Goal: Task Accomplishment & Management: Use online tool/utility

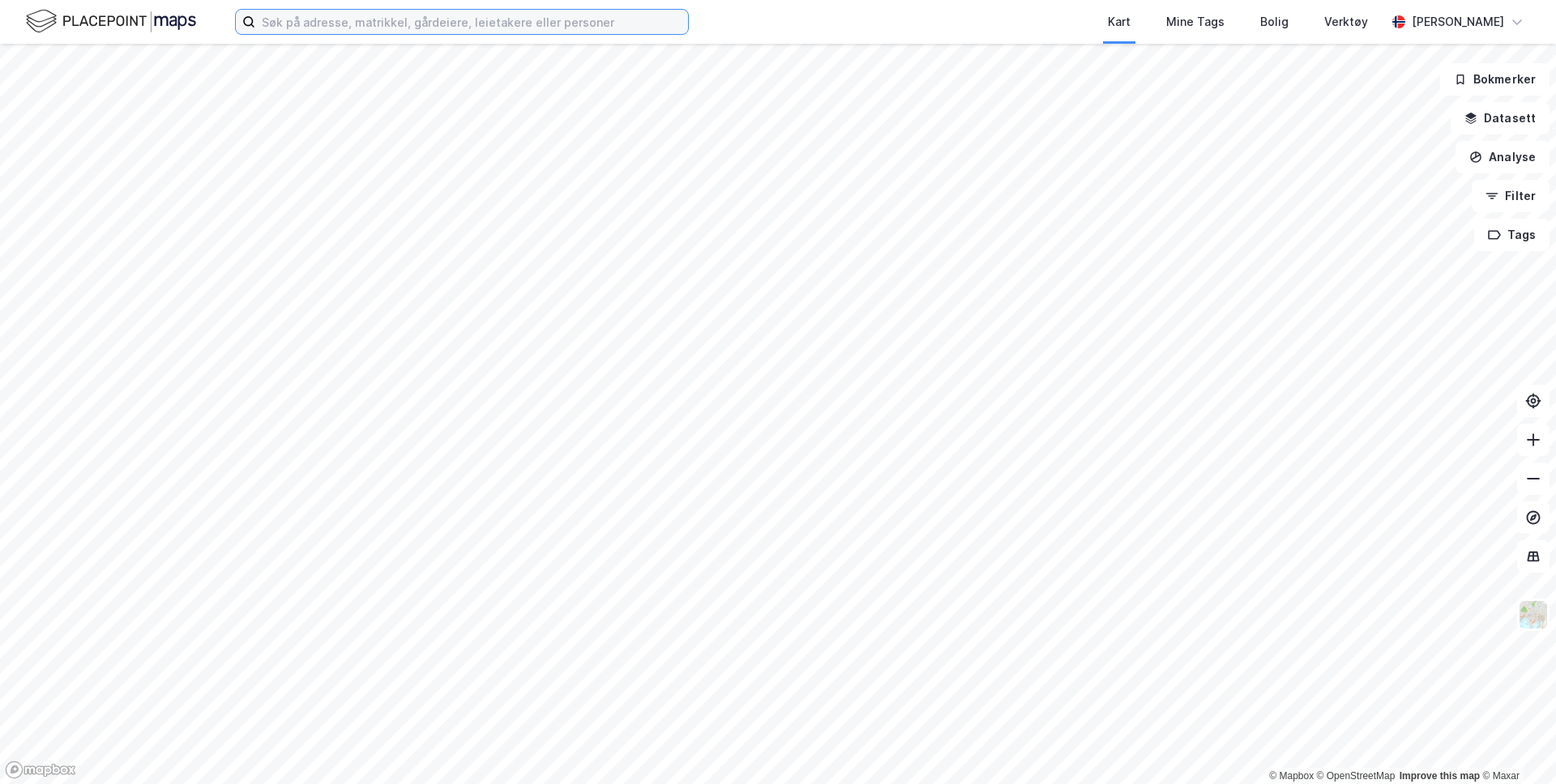
click at [284, 27] on input at bounding box center [472, 22] width 433 height 24
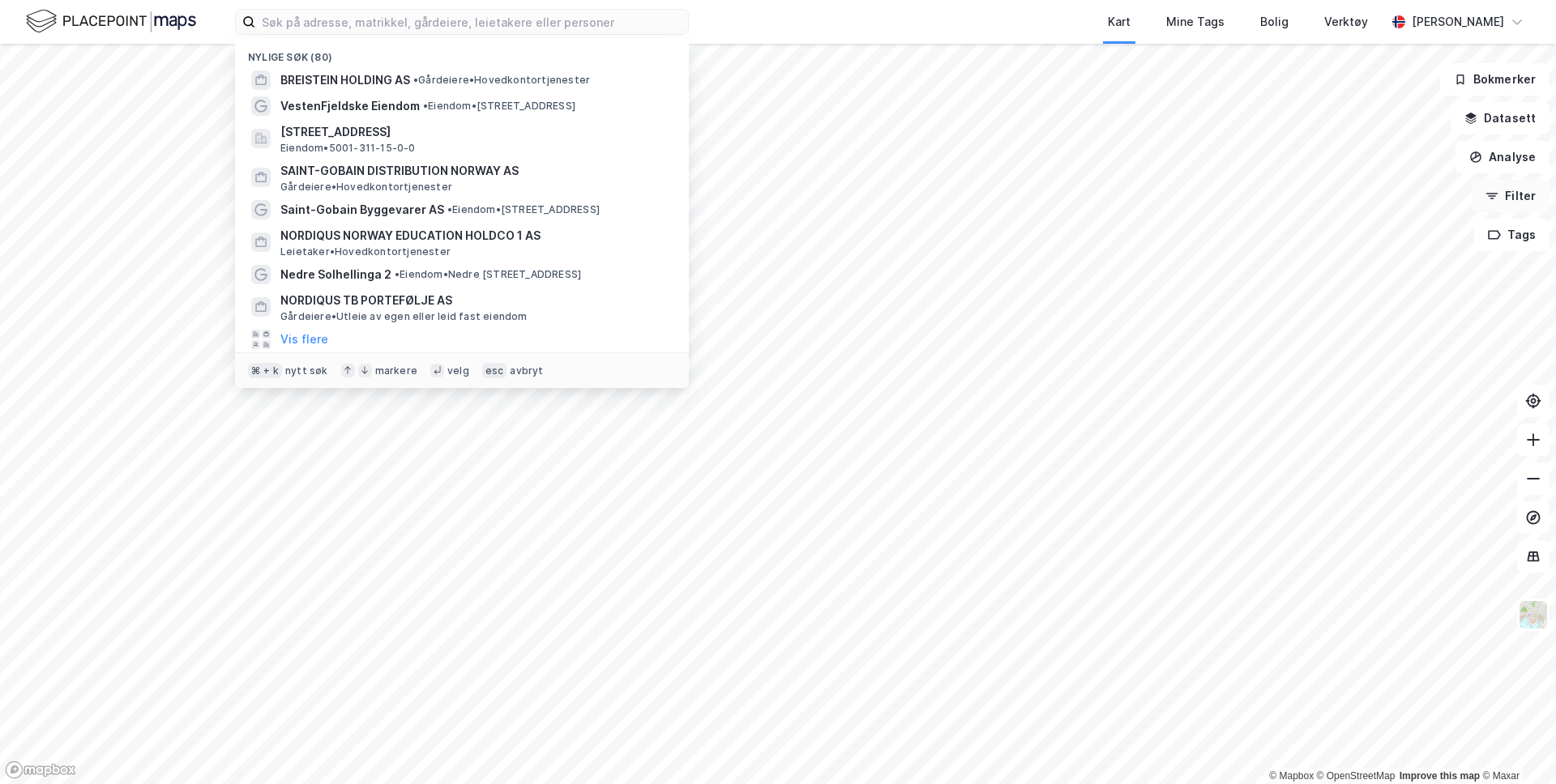
click at [1498, 201] on icon "button" at bounding box center [1492, 196] width 13 height 13
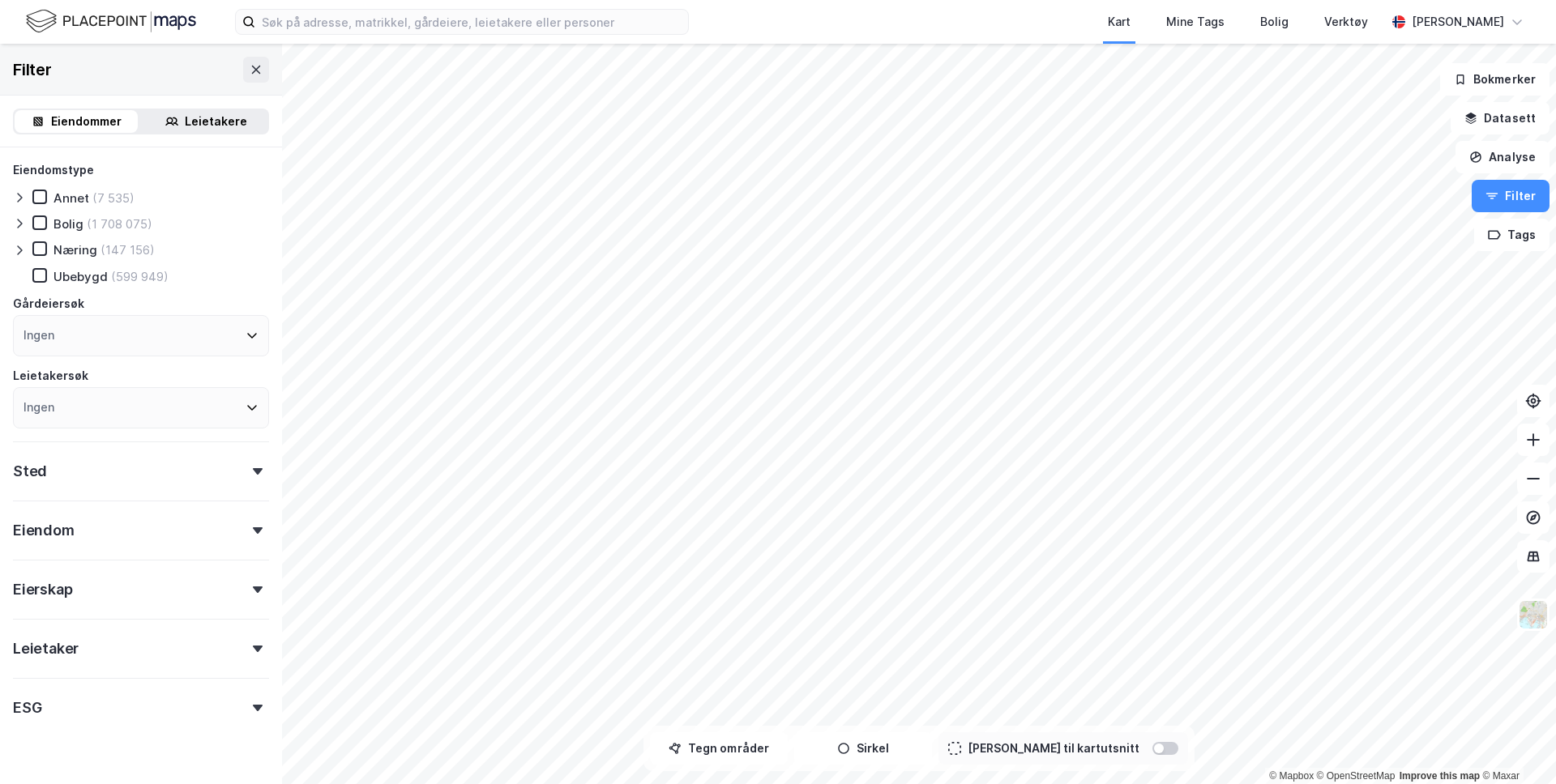
click at [171, 120] on icon at bounding box center [171, 121] width 13 height 13
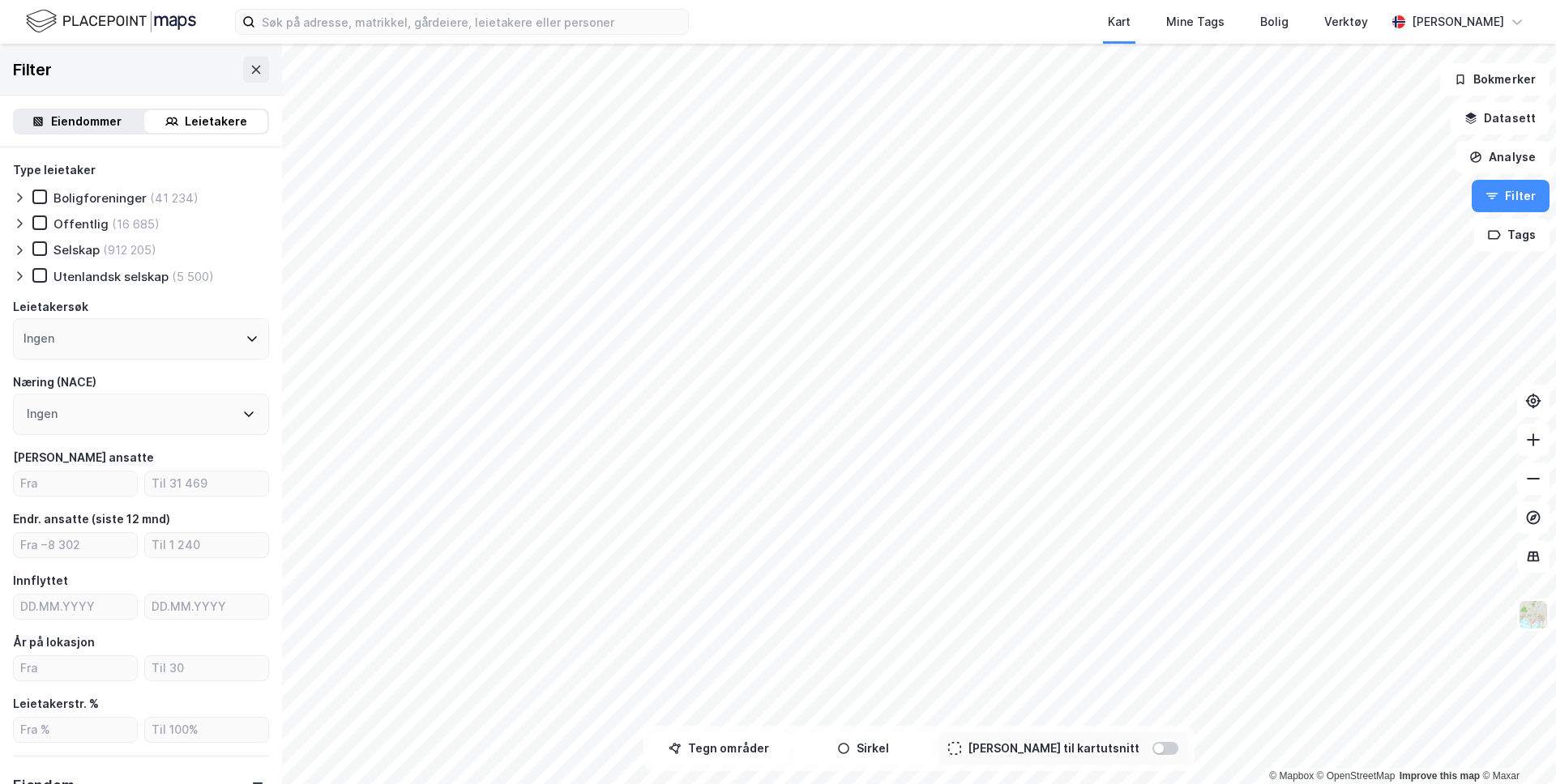
click at [127, 337] on div "Ingen" at bounding box center [141, 339] width 256 height 42
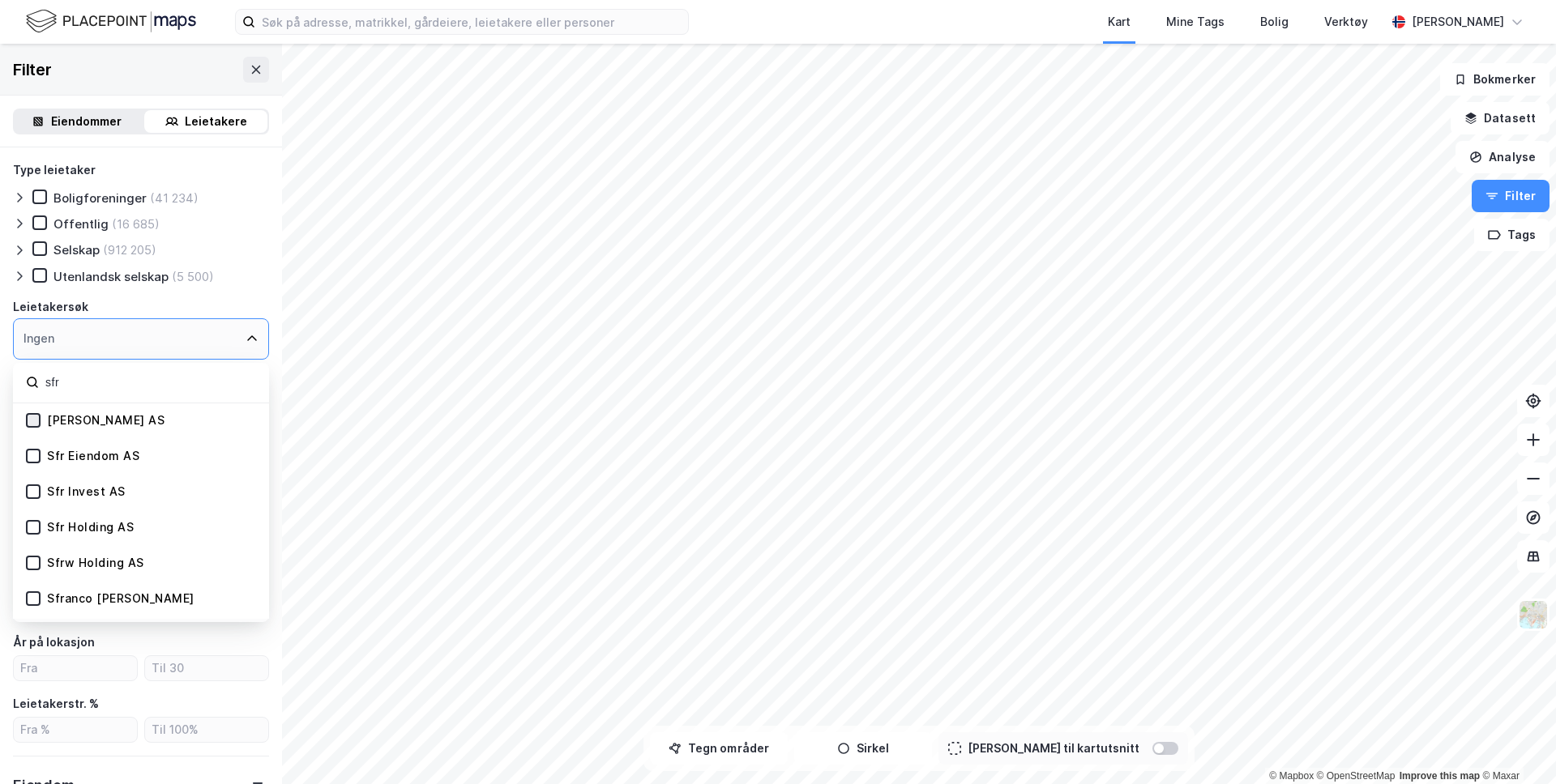
type input "sfr"
click at [30, 421] on icon at bounding box center [33, 420] width 11 height 11
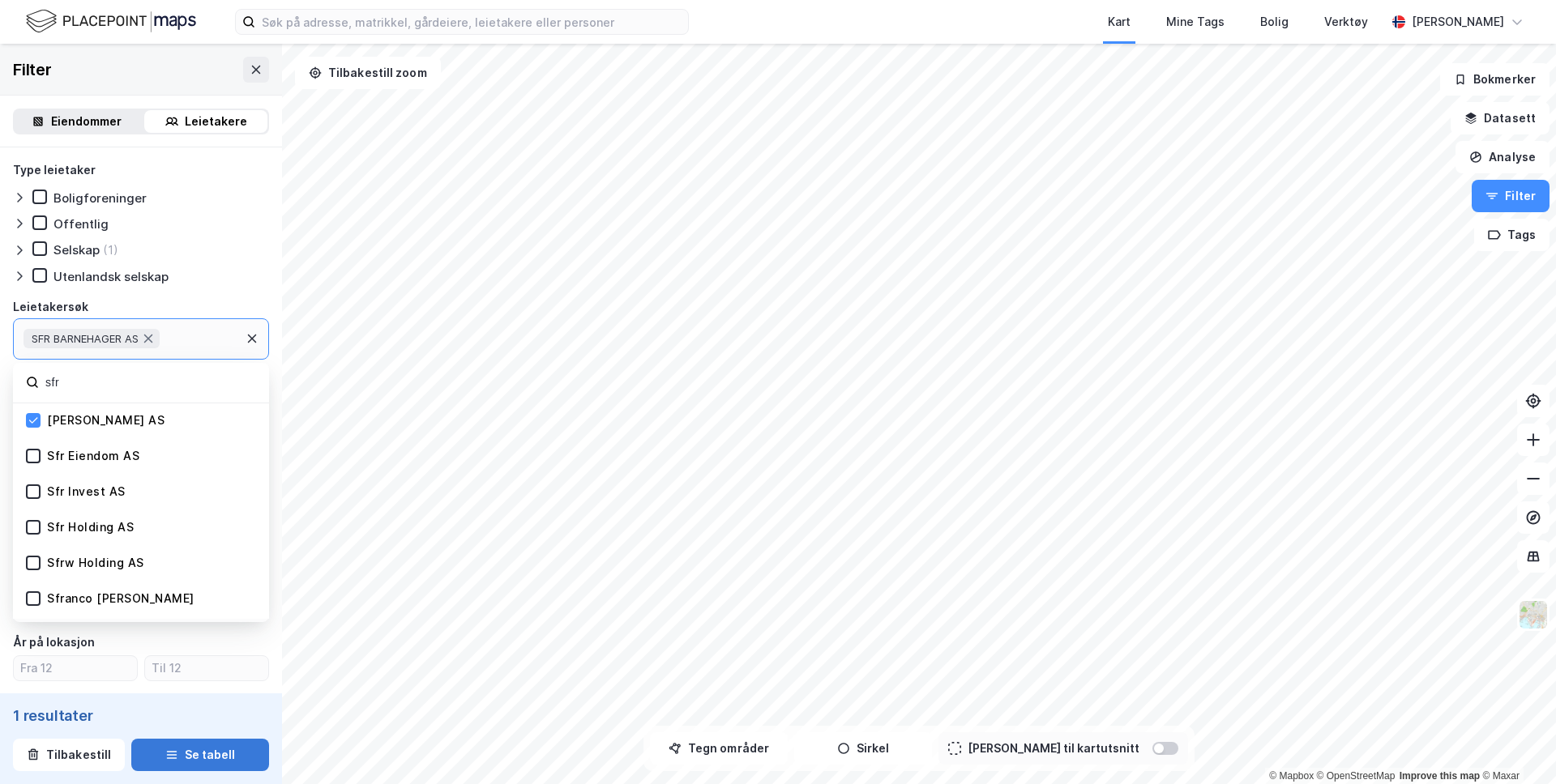
click at [157, 762] on button "Se tabell" at bounding box center [200, 755] width 138 height 32
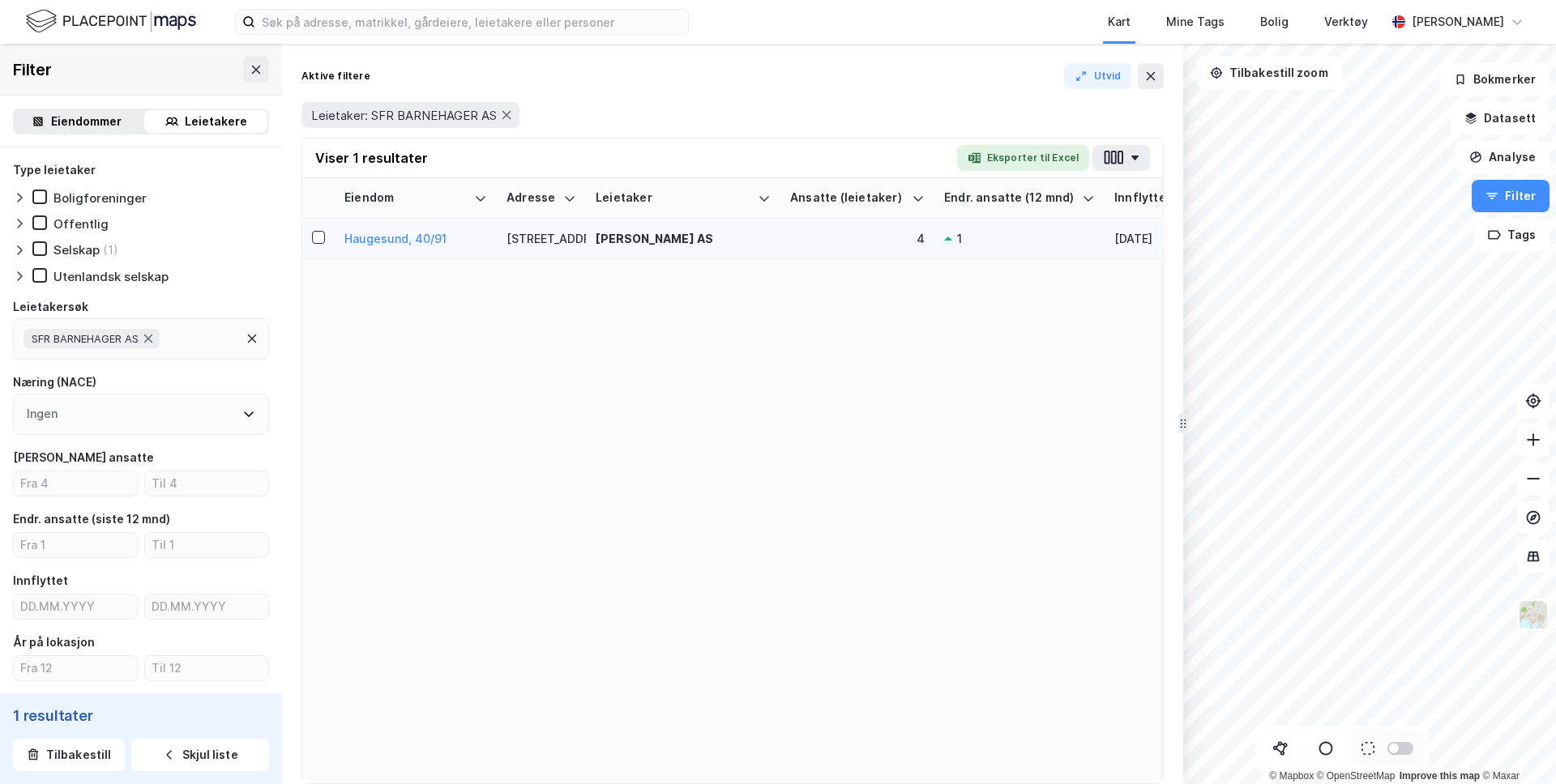
click at [642, 244] on div "[PERSON_NAME] AS" at bounding box center [683, 239] width 175 height 17
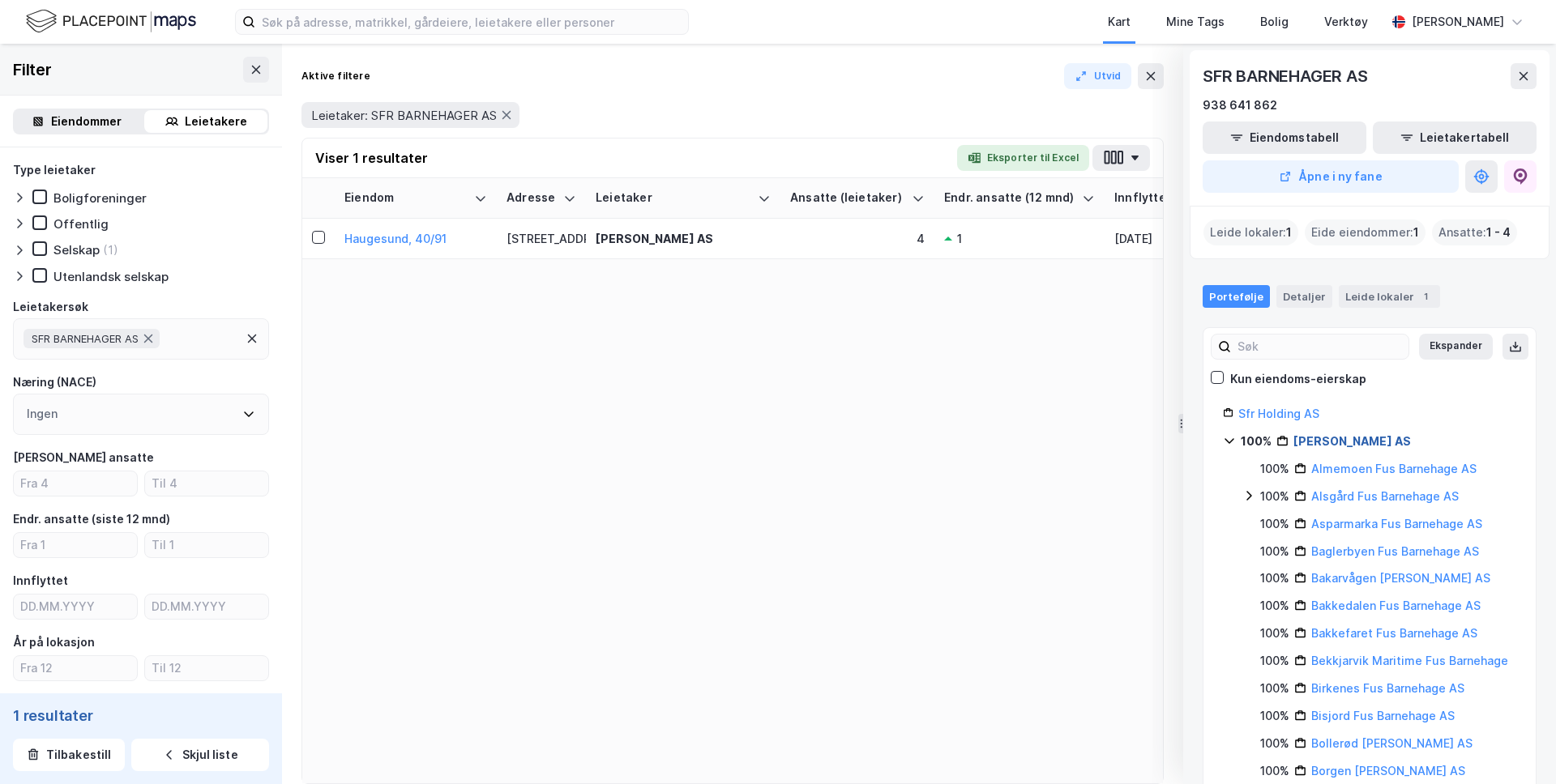
click at [1314, 441] on link "[PERSON_NAME] AS" at bounding box center [1353, 441] width 118 height 14
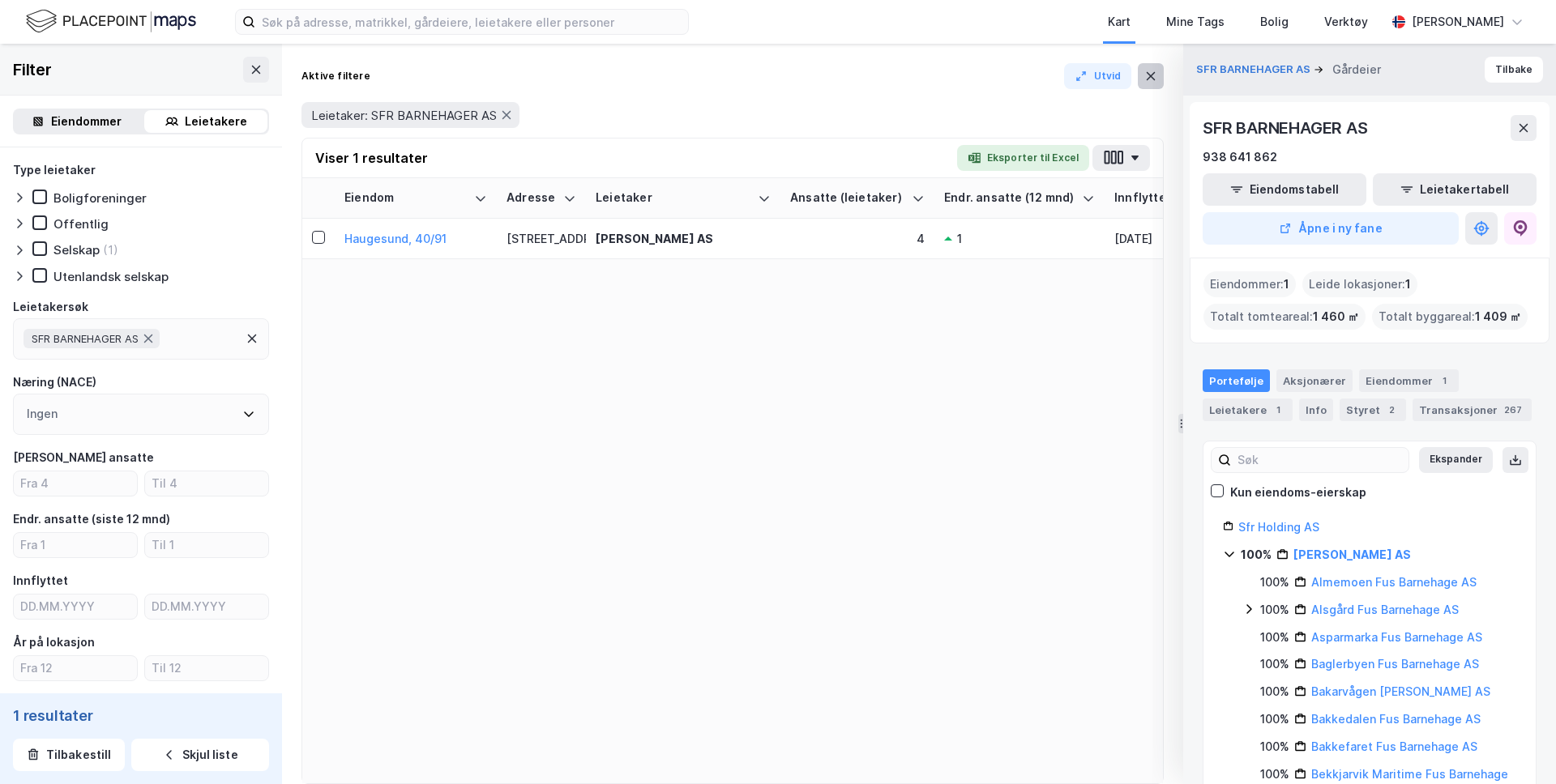
click at [1152, 74] on icon at bounding box center [1151, 75] width 9 height 8
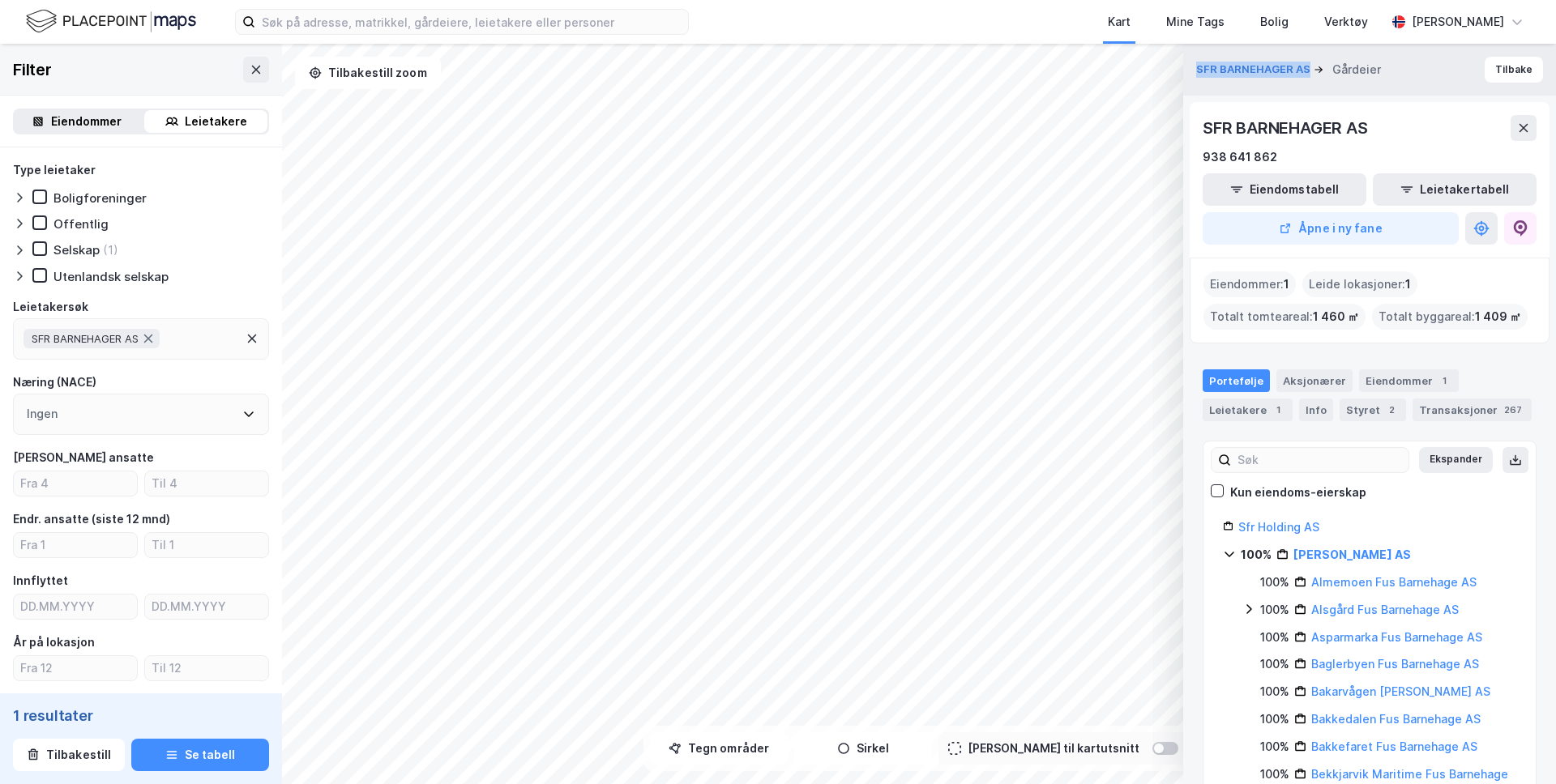
click at [879, 73] on div "© Mapbox © OpenStreetMap Improve this map © Maxar SFR BARNEHAGER AS Gårdeier [G…" at bounding box center [778, 414] width 1556 height 740
click at [253, 65] on icon at bounding box center [255, 69] width 13 height 13
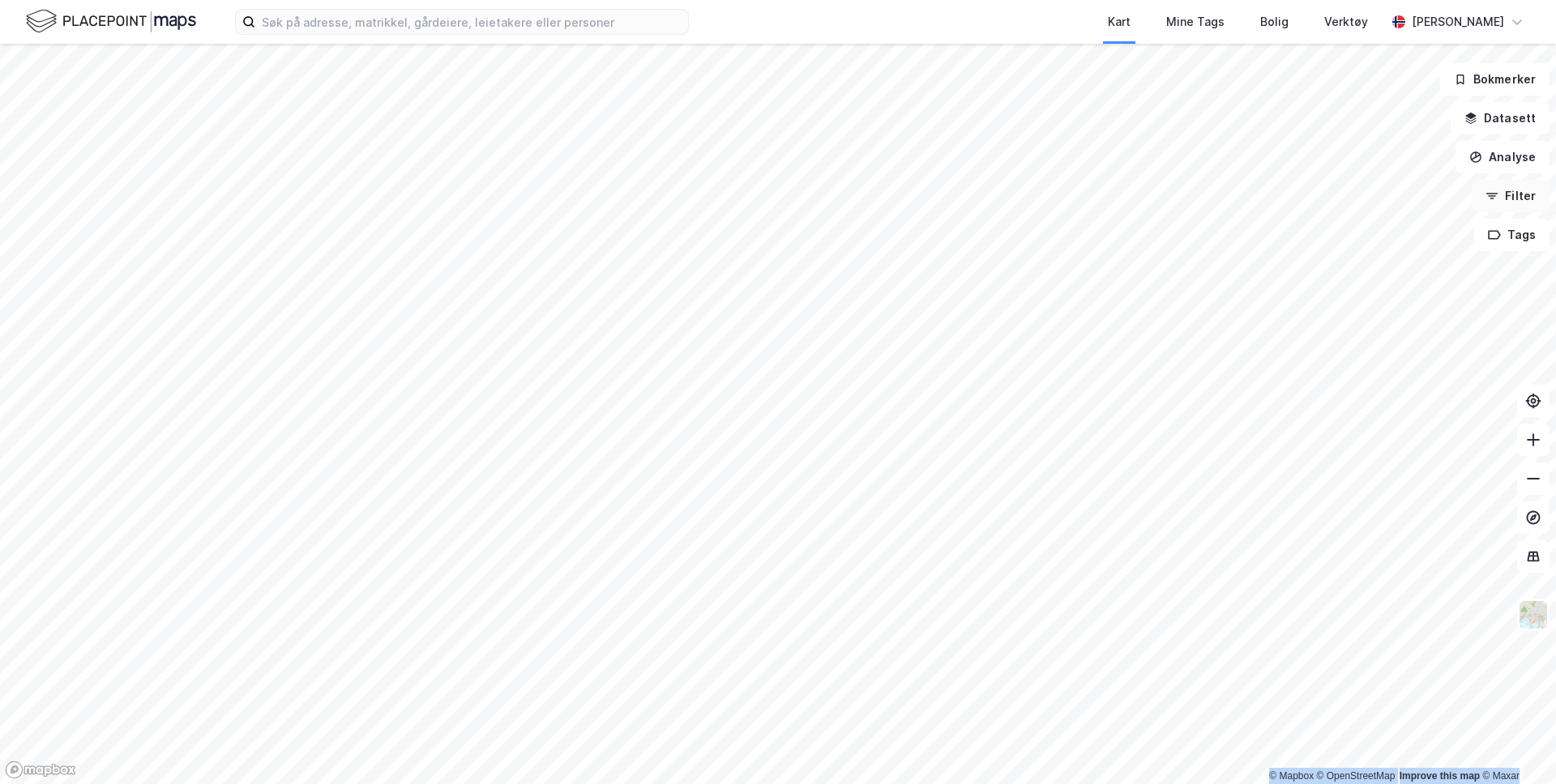
click at [1525, 204] on button "Filter" at bounding box center [1511, 196] width 78 height 32
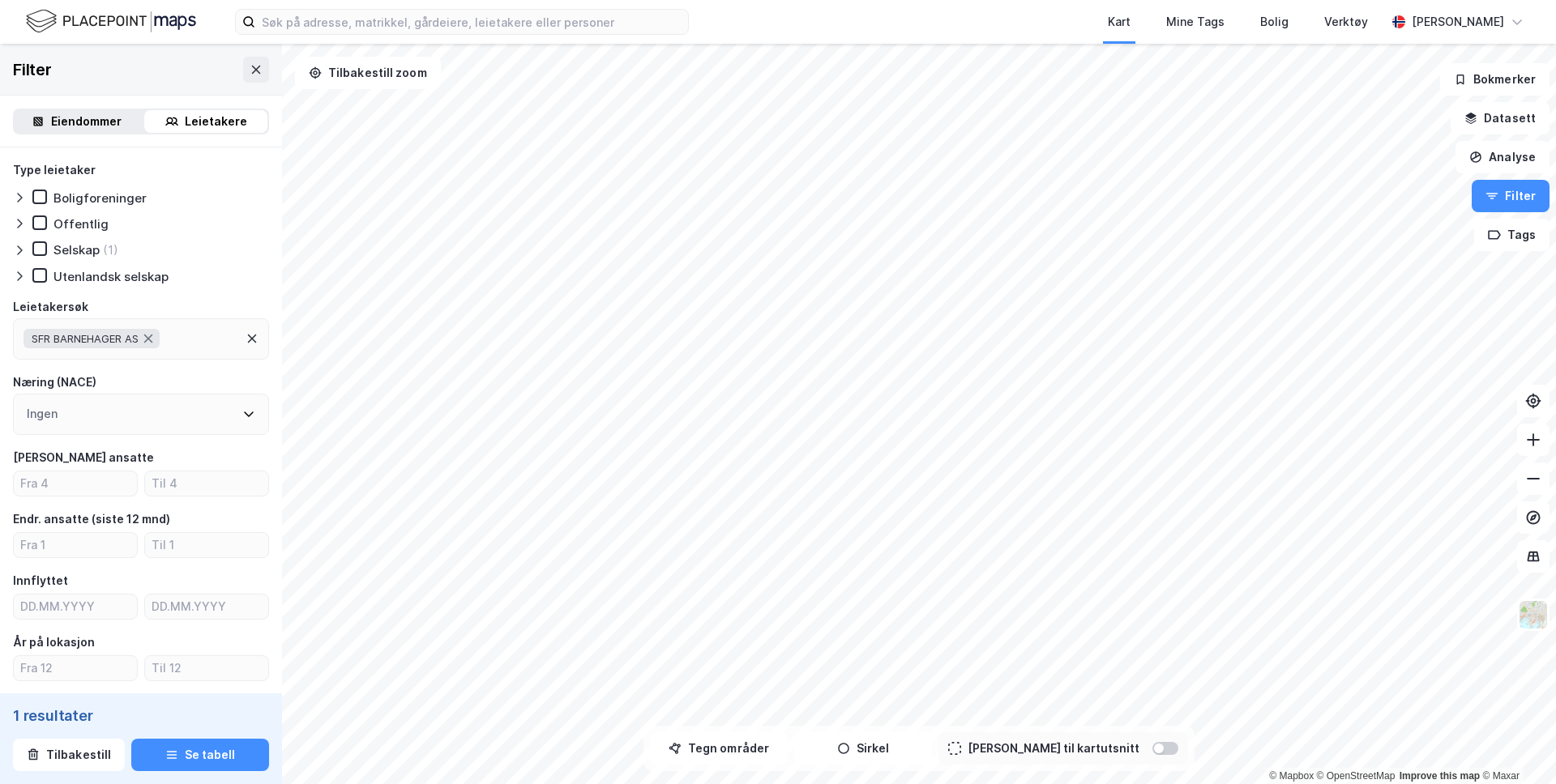
click at [81, 336] on span "SFR BARNEHAGER AS" at bounding box center [86, 338] width 107 height 13
click at [181, 298] on div "Leietakersøk" at bounding box center [141, 306] width 256 height 19
click at [174, 759] on icon "button" at bounding box center [171, 755] width 13 height 13
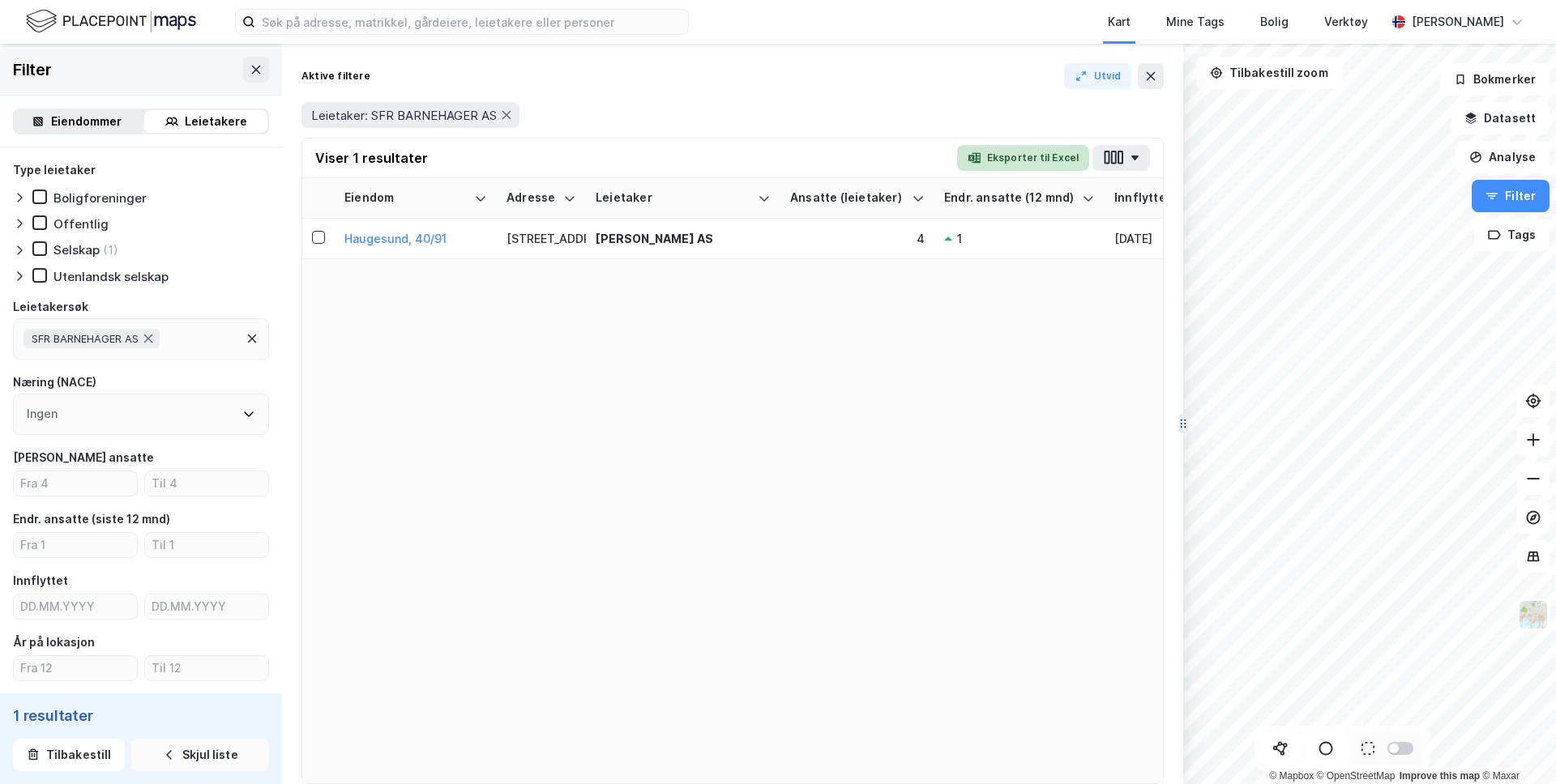
click at [980, 164] on icon "button" at bounding box center [974, 157] width 13 height 13
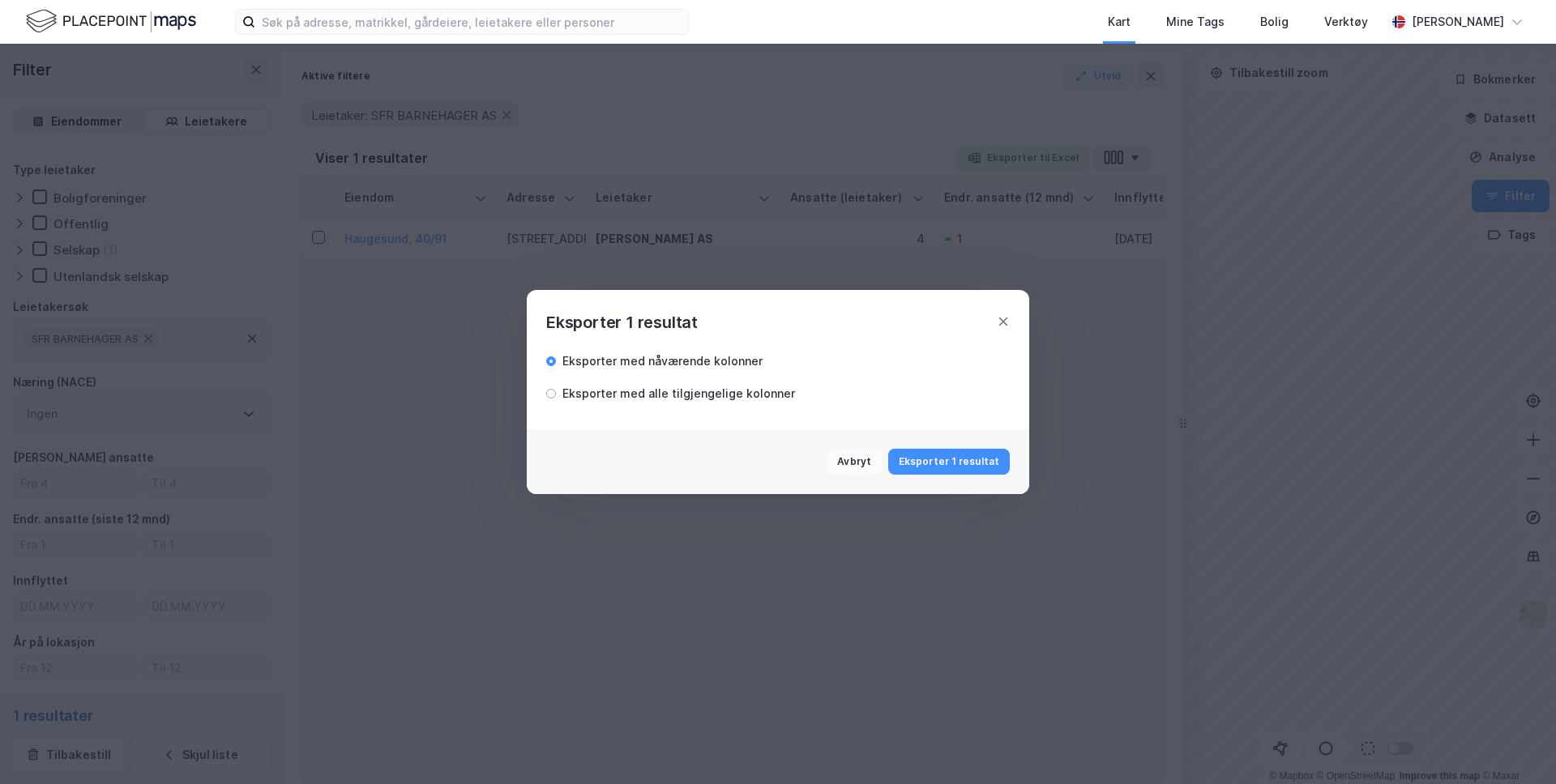
click at [862, 460] on button "Avbryt" at bounding box center [855, 462] width 55 height 26
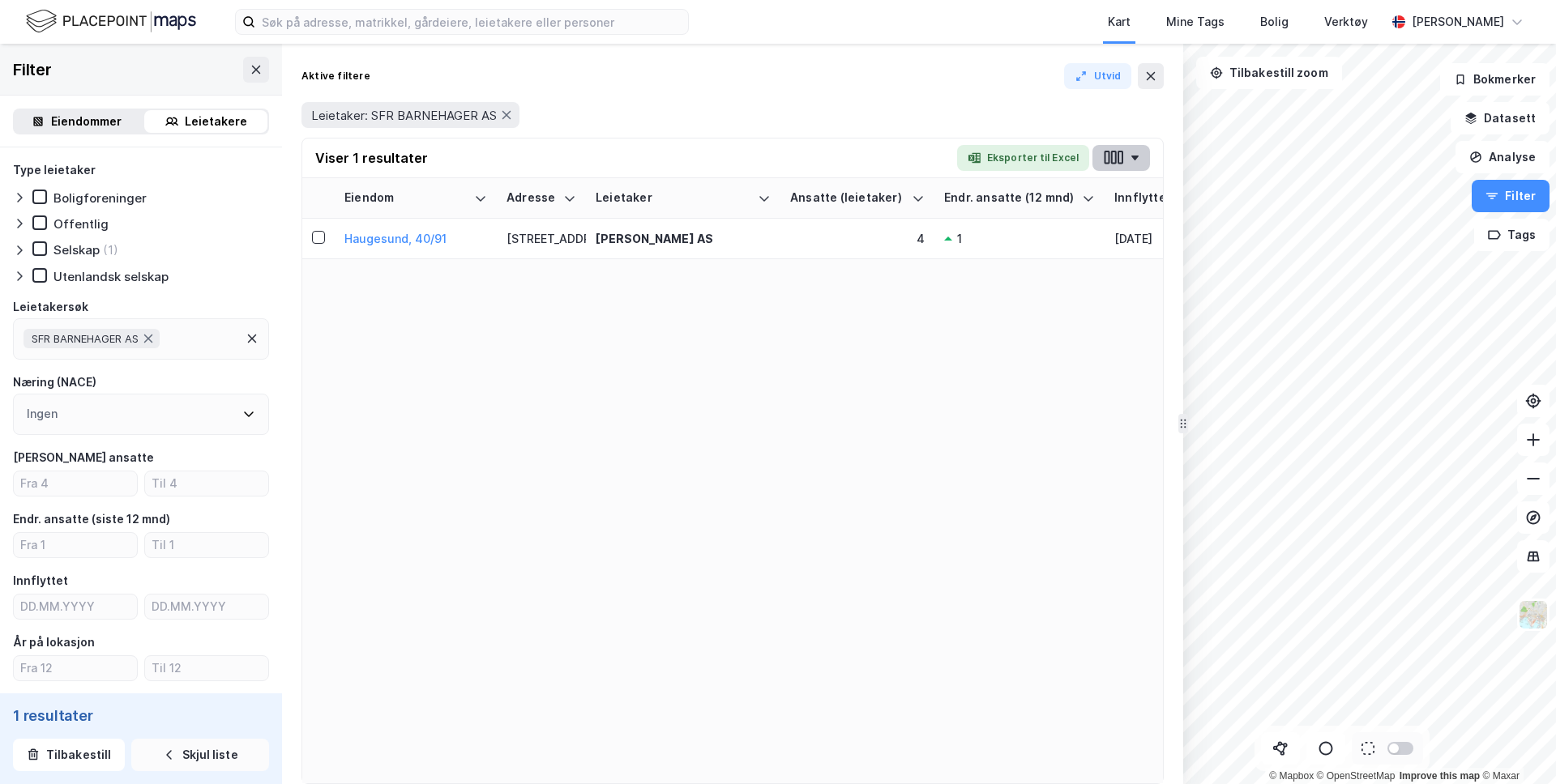
click at [1132, 154] on button "button" at bounding box center [1121, 158] width 57 height 26
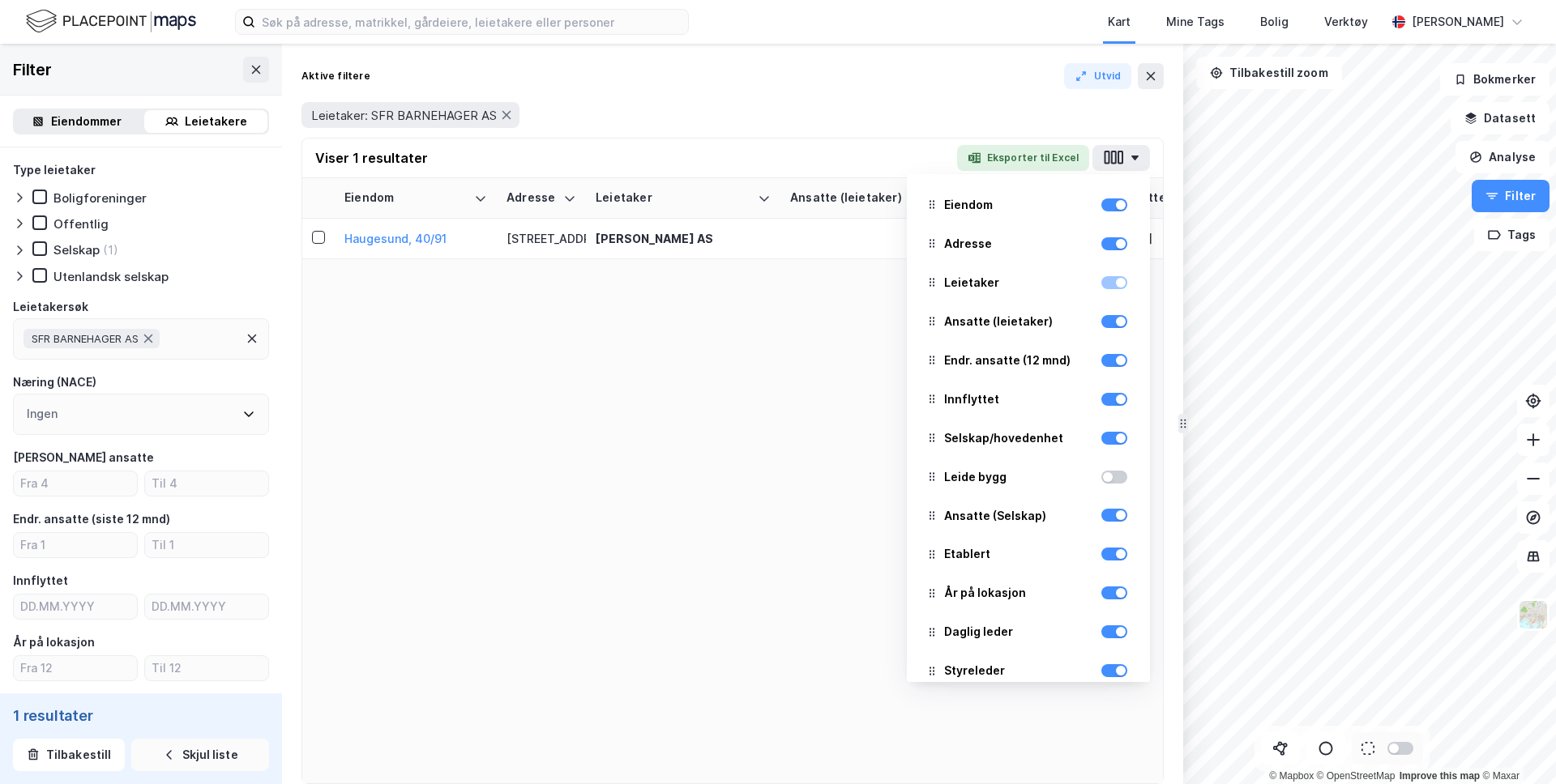
click at [775, 398] on div "Eiendom Adresse Leietaker Ansatte (leietaker) Endr. ansatte (12 mnd) Innflyttet…" at bounding box center [733, 480] width 861 height 605
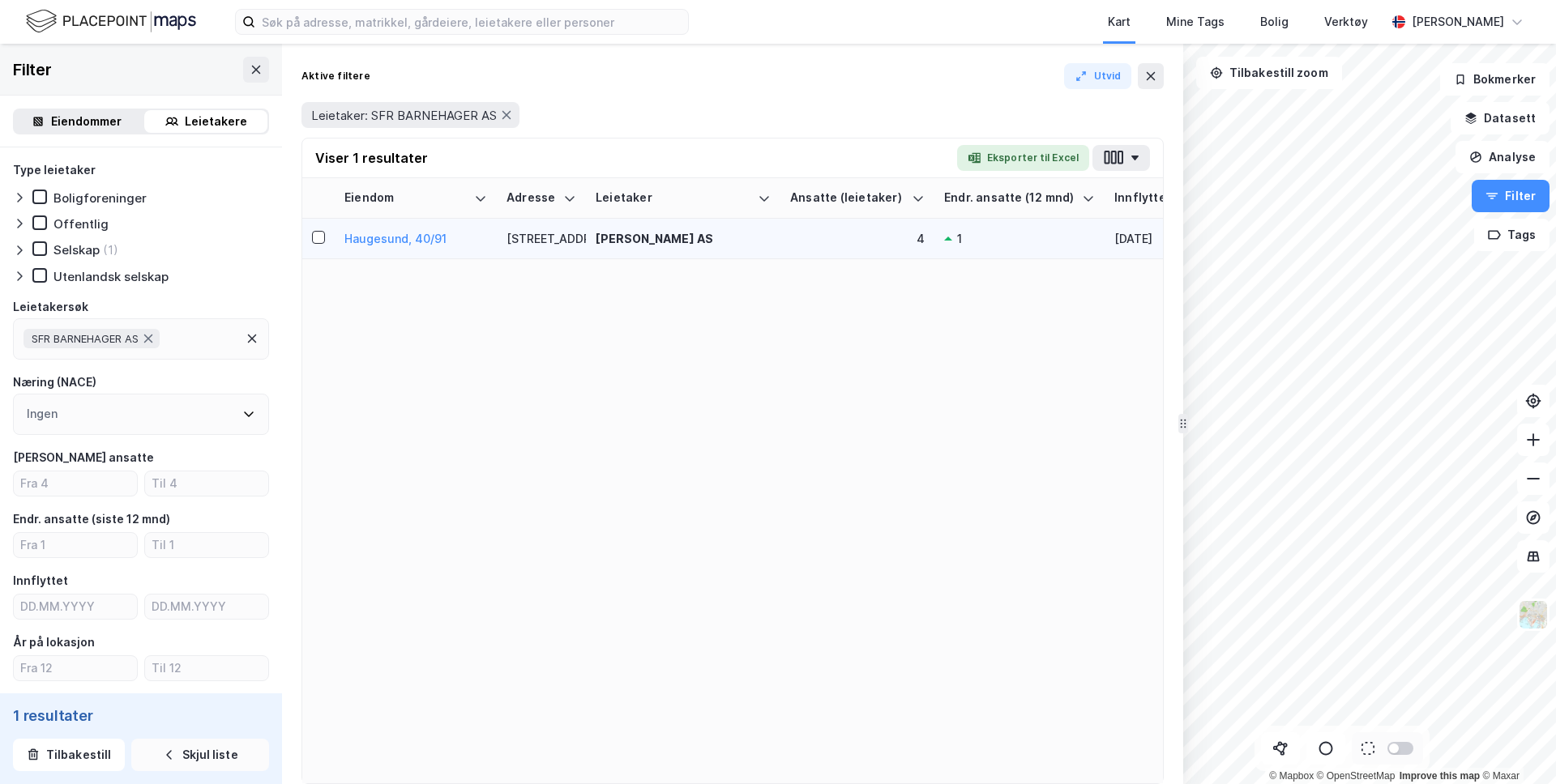
click at [640, 240] on div "[PERSON_NAME] AS" at bounding box center [683, 239] width 175 height 17
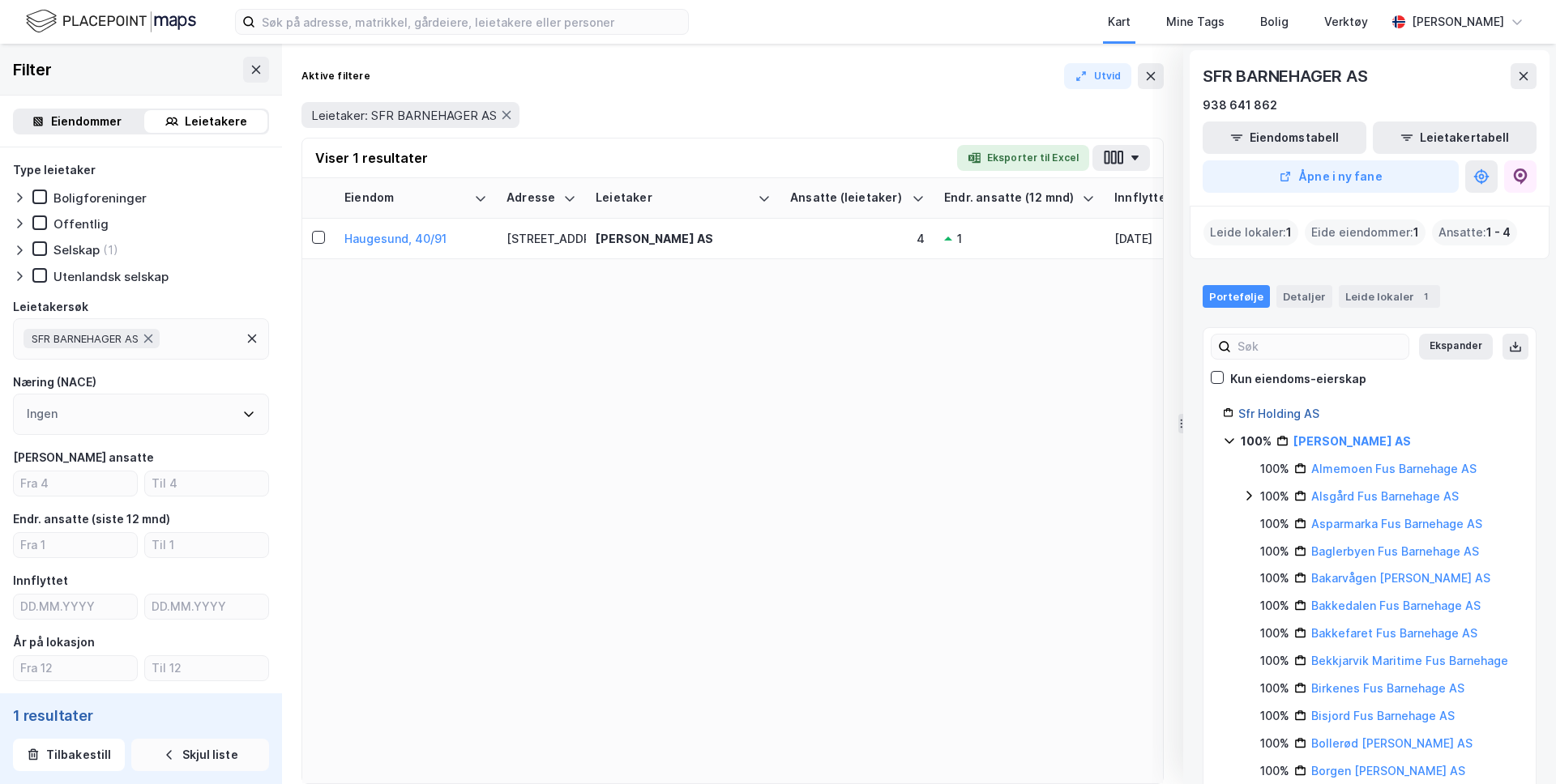
click at [1264, 411] on link "Sfr Holding AS" at bounding box center [1279, 414] width 81 height 14
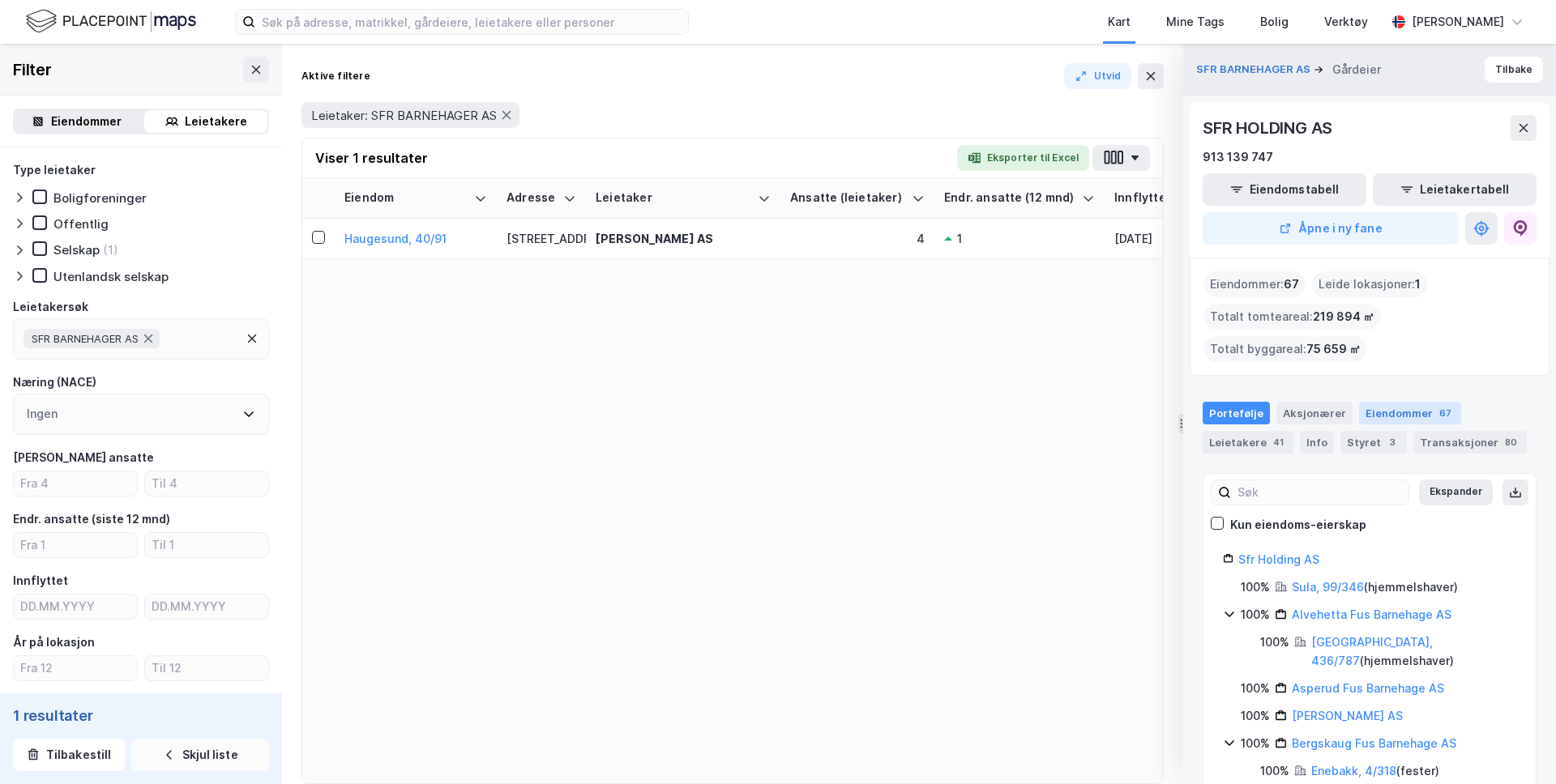
click at [1385, 409] on div "Eiendommer 67" at bounding box center [1411, 413] width 102 height 22
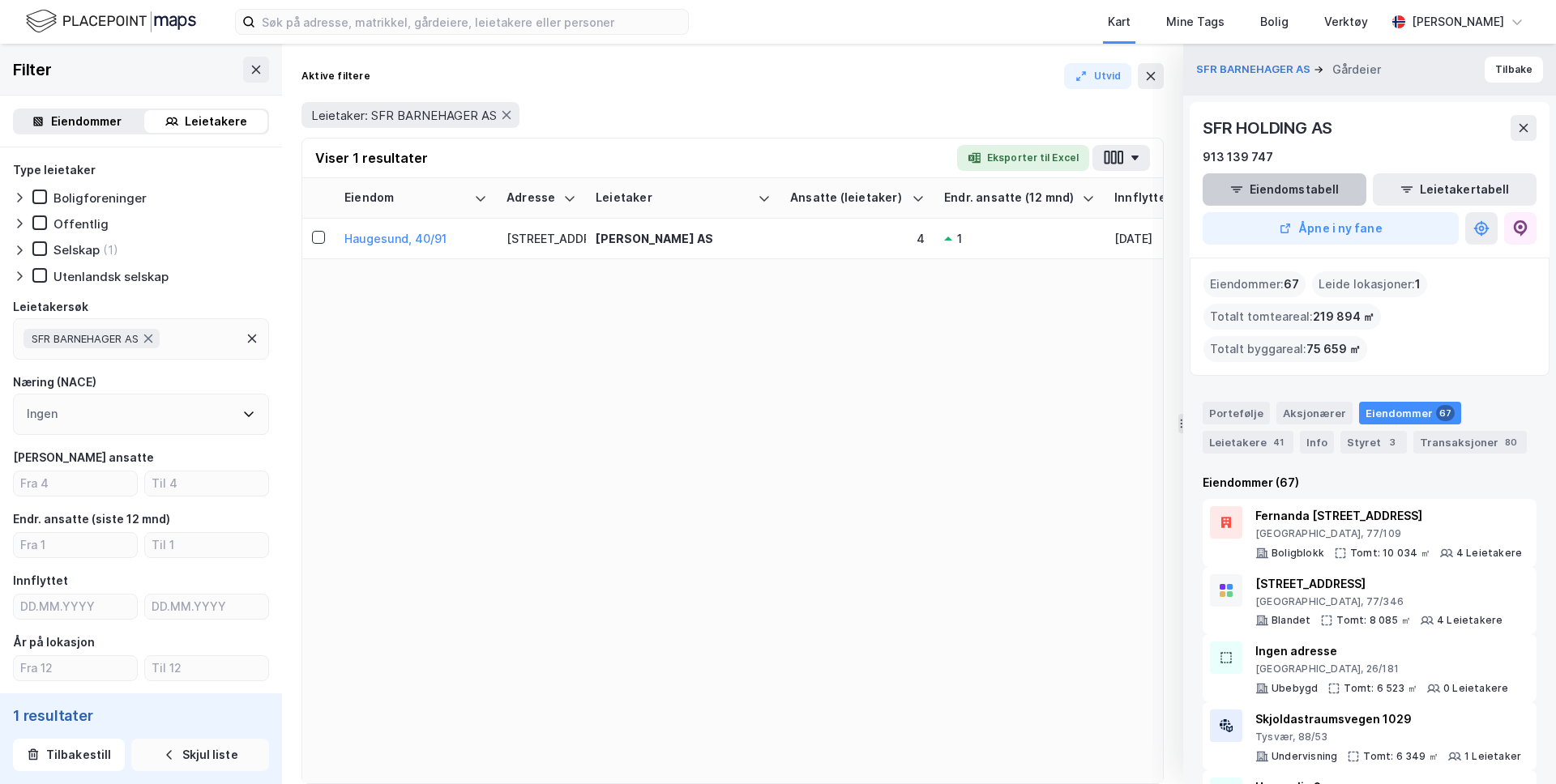
click at [1296, 194] on button "Eiendomstabell" at bounding box center [1284, 189] width 164 height 32
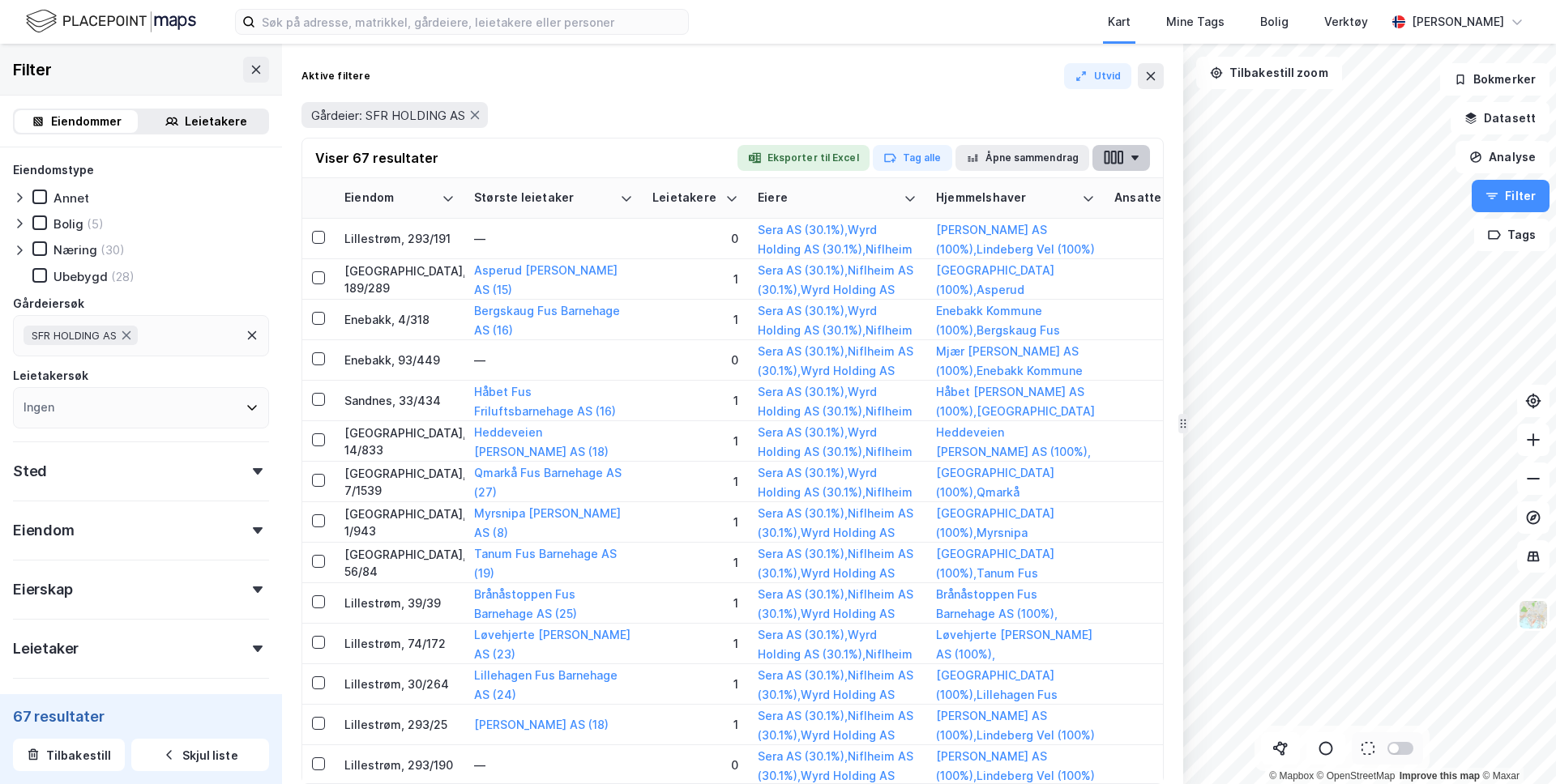
click at [1117, 151] on icon "button" at bounding box center [1114, 157] width 21 height 17
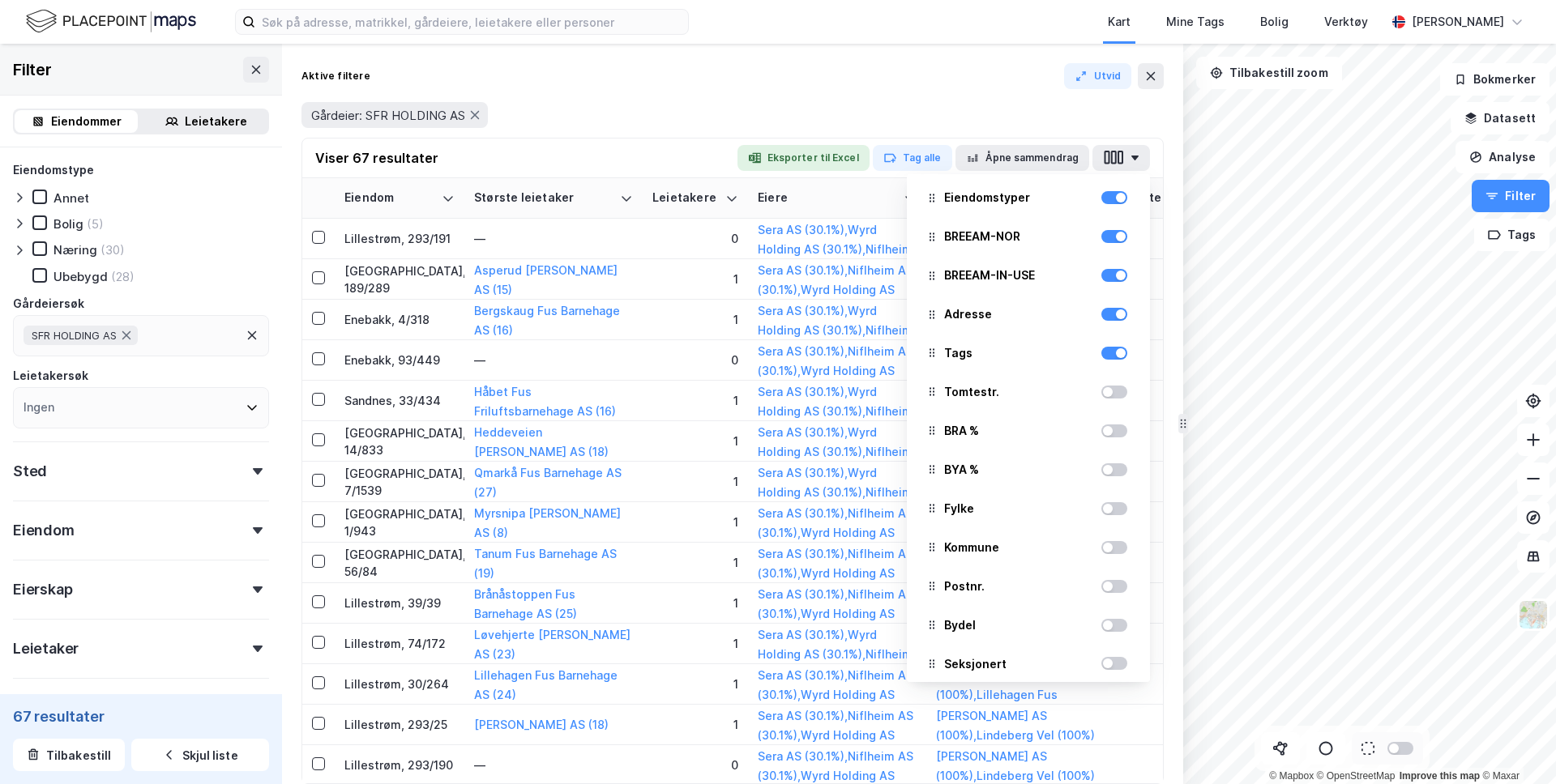
scroll to position [504, 0]
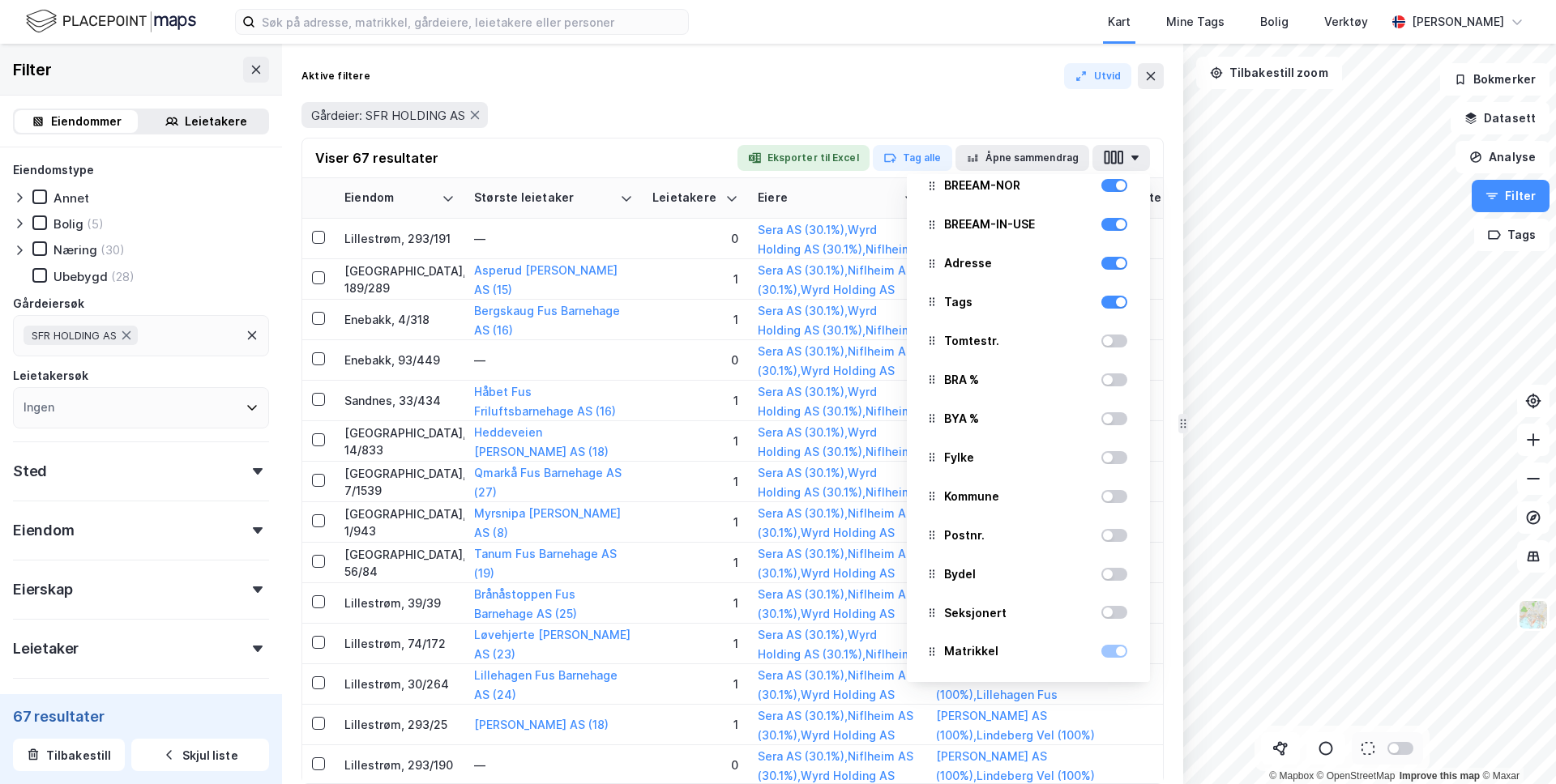
click at [1107, 492] on div at bounding box center [1107, 496] width 10 height 10
click at [1107, 532] on div at bounding box center [1107, 535] width 10 height 10
click at [1109, 573] on div at bounding box center [1107, 574] width 10 height 10
click at [1108, 611] on div at bounding box center [1107, 612] width 10 height 10
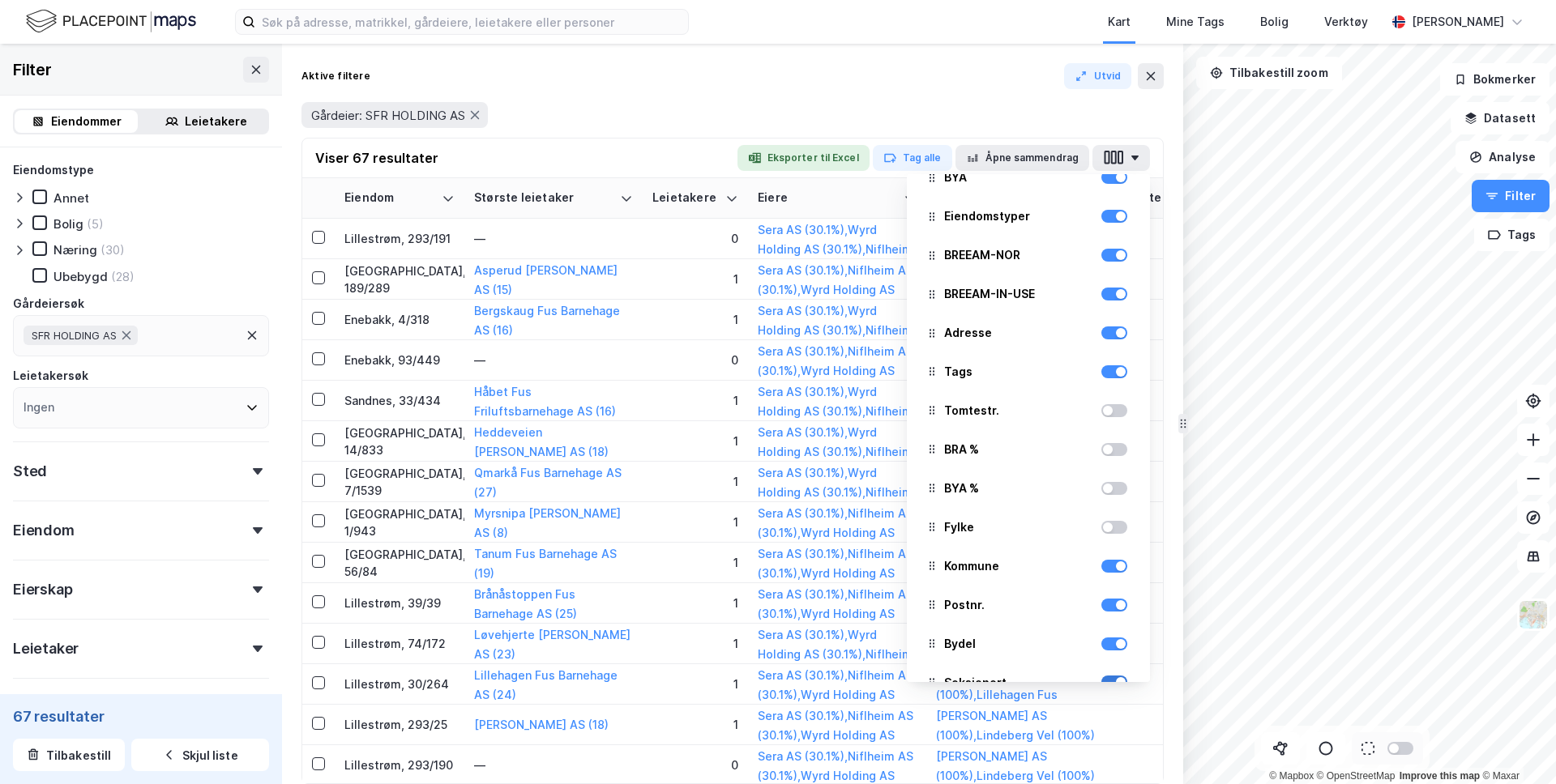
scroll to position [431, 0]
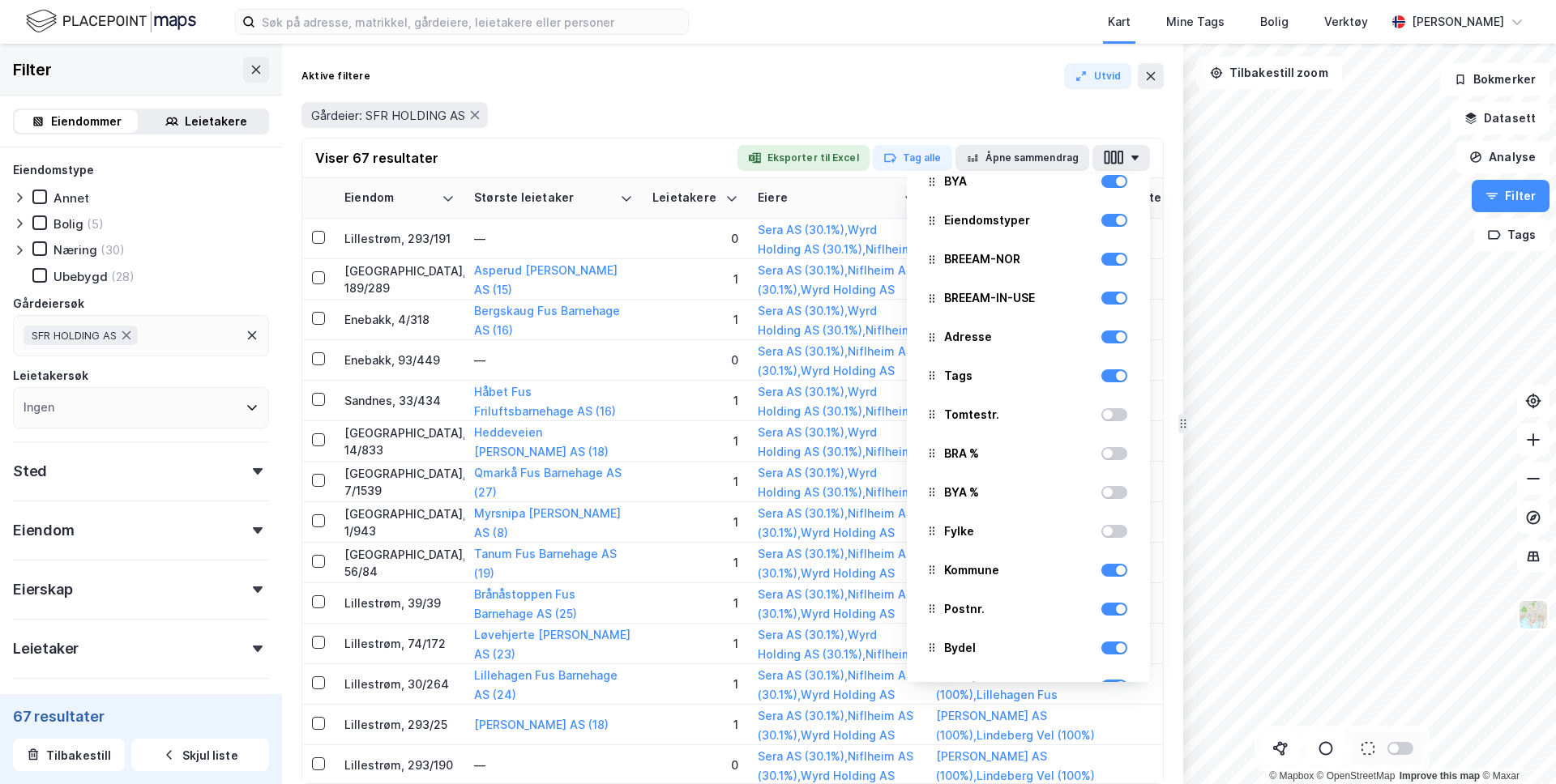
click at [1109, 524] on div at bounding box center [1114, 530] width 26 height 13
click at [1114, 493] on div at bounding box center [1114, 492] width 26 height 13
click at [1113, 458] on div at bounding box center [1114, 453] width 26 height 13
click at [1114, 420] on div at bounding box center [1114, 414] width 26 height 13
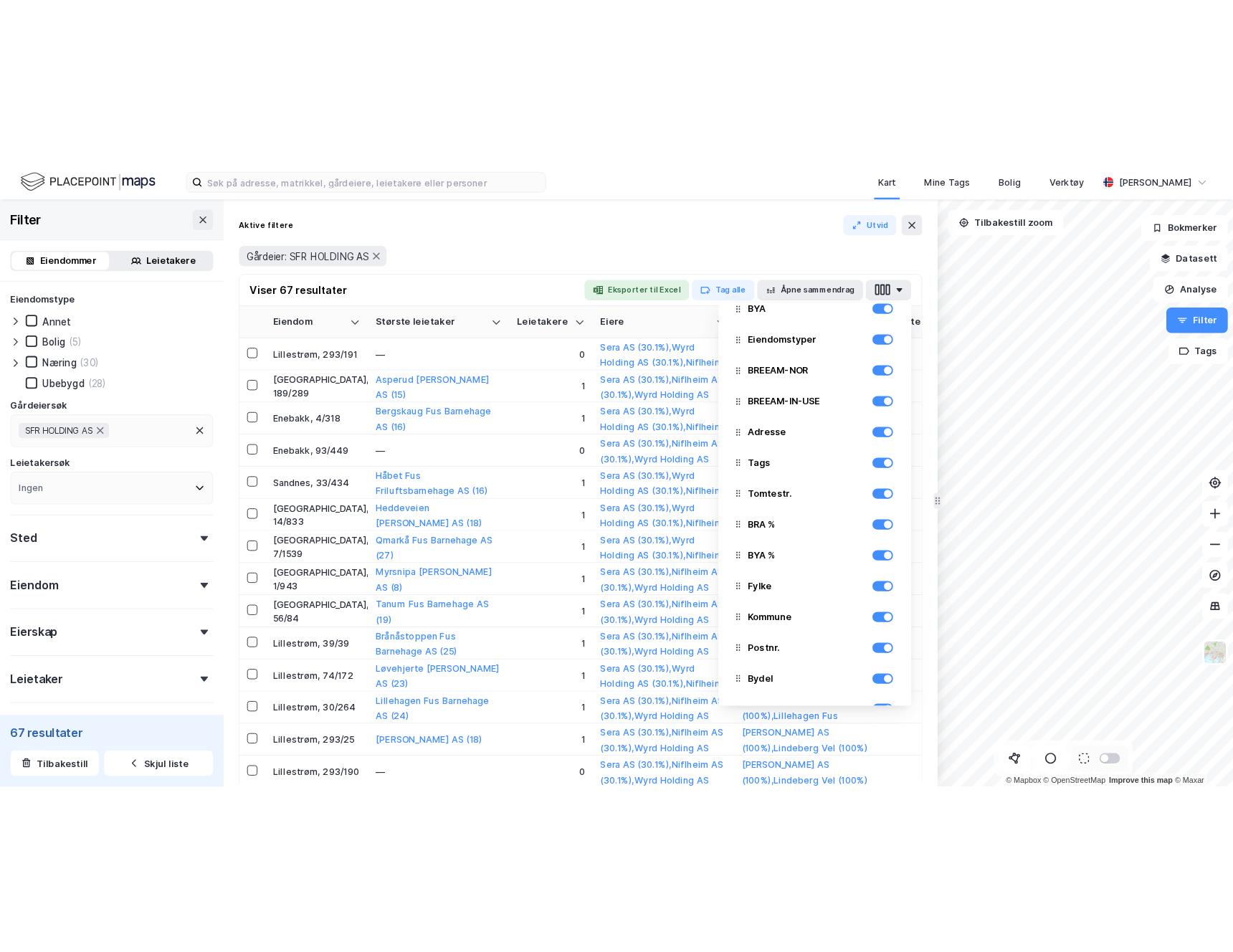
scroll to position [0, 0]
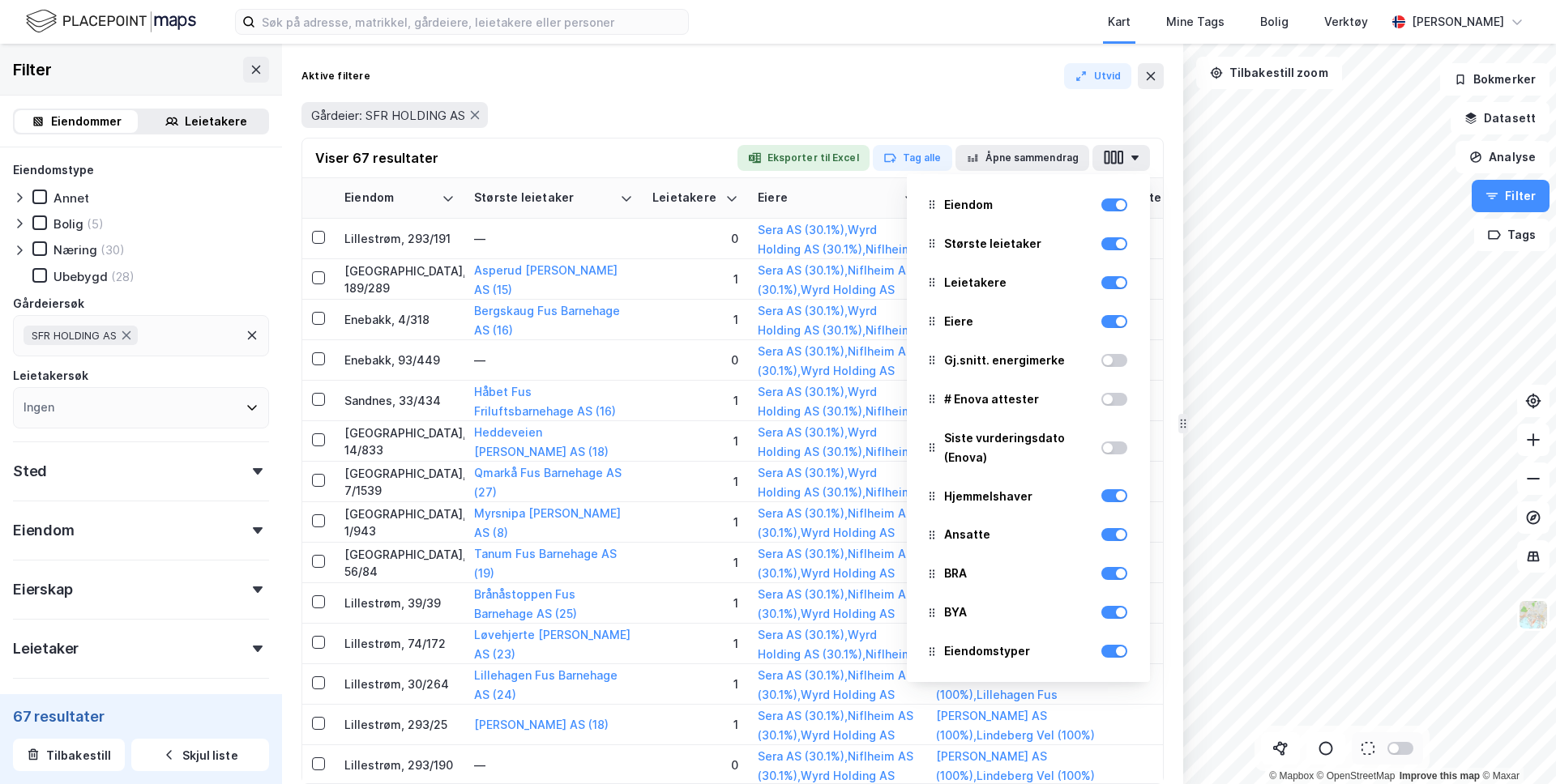
click at [867, 110] on div "Gårdeier: SFR HOLDING AS" at bounding box center [733, 115] width 862 height 26
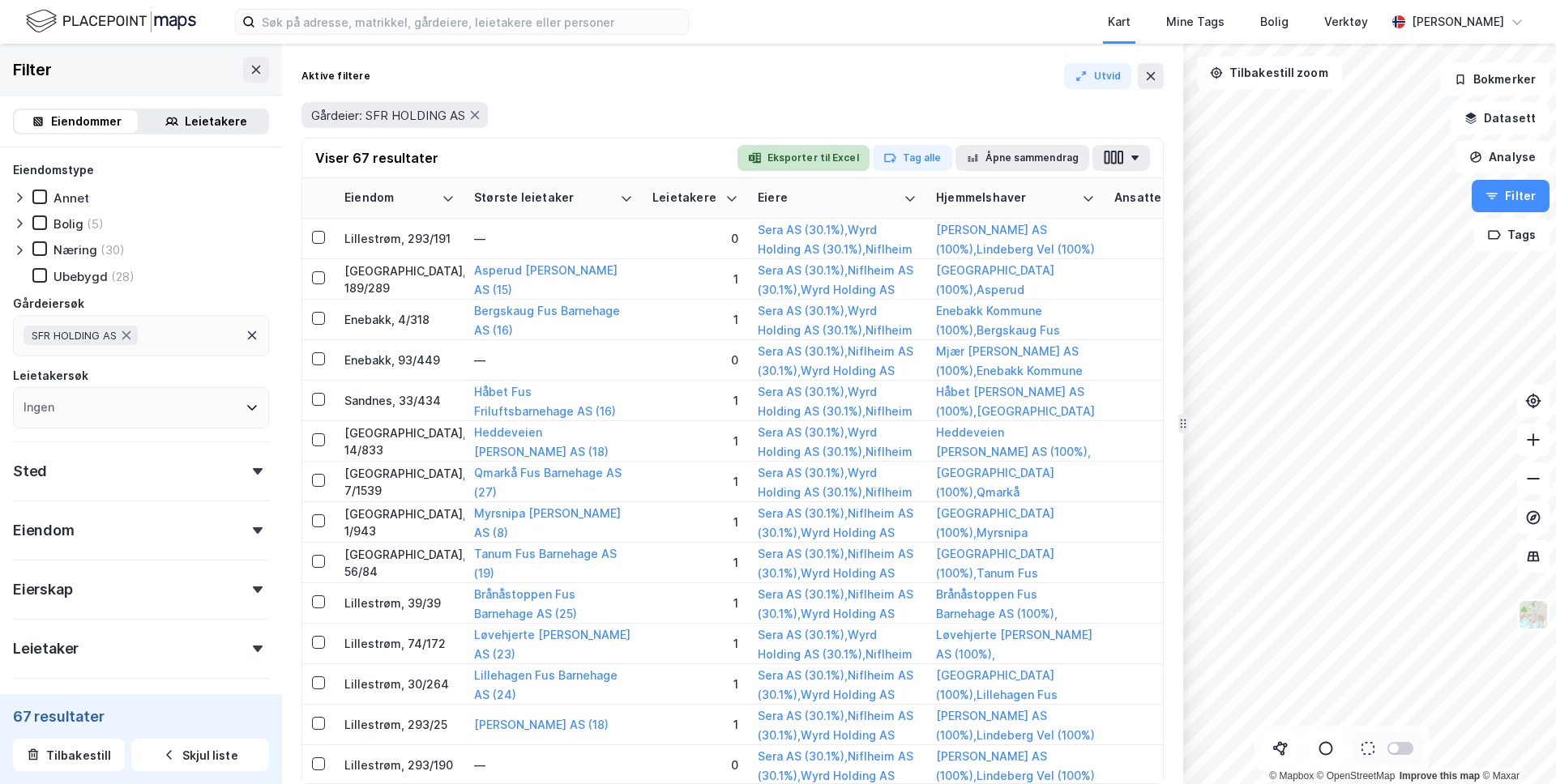
click at [803, 158] on button "Eksporter til Excel" at bounding box center [804, 158] width 132 height 26
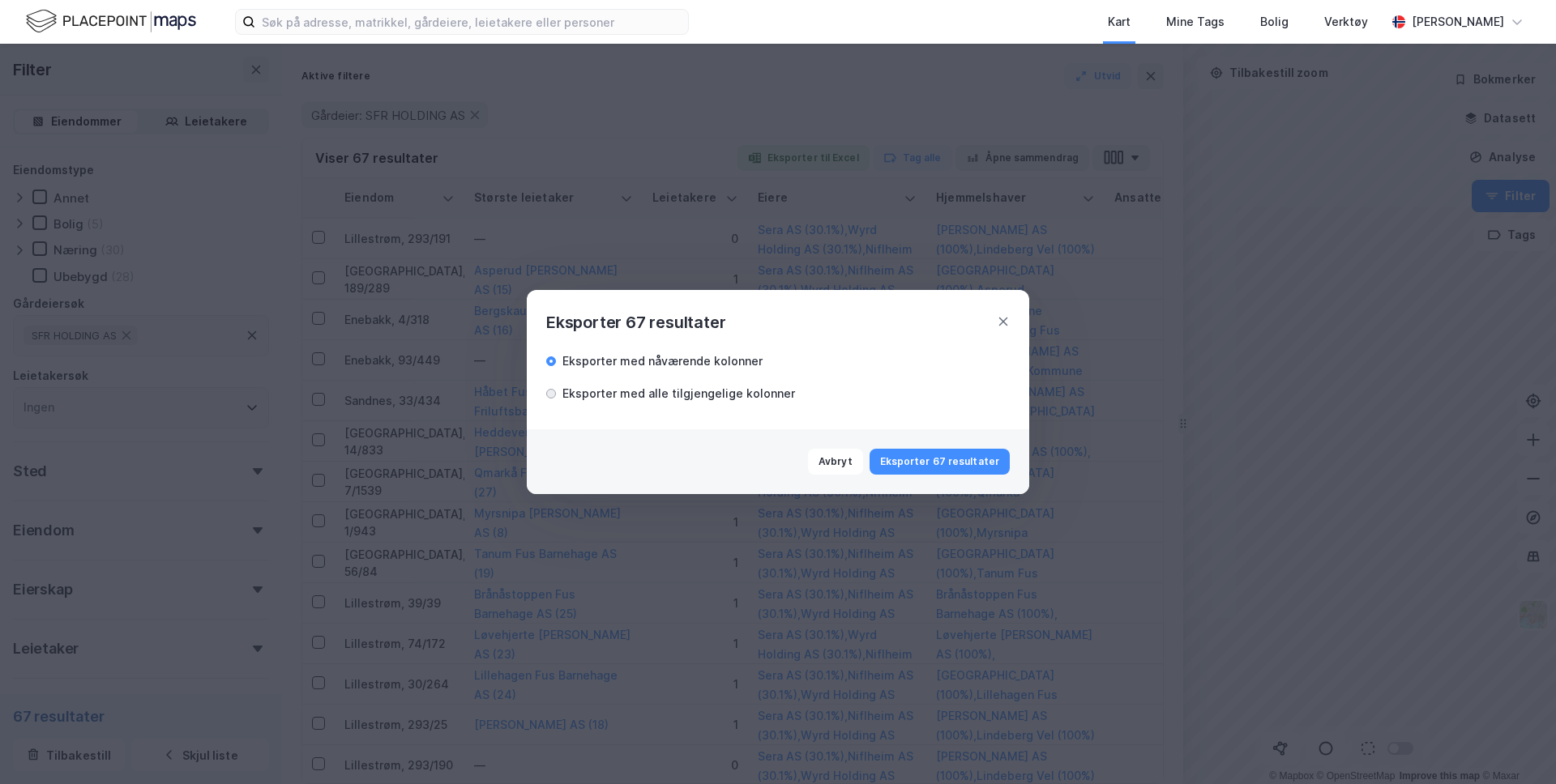
click at [551, 392] on div at bounding box center [552, 394] width 3 height 3
click at [959, 468] on button "Eksporter 67 resultater" at bounding box center [939, 462] width 140 height 26
click at [861, 110] on div "Eksporter 67 resultater Eksporter med nåværende kolonner Eksporter med alle til…" at bounding box center [778, 392] width 1556 height 784
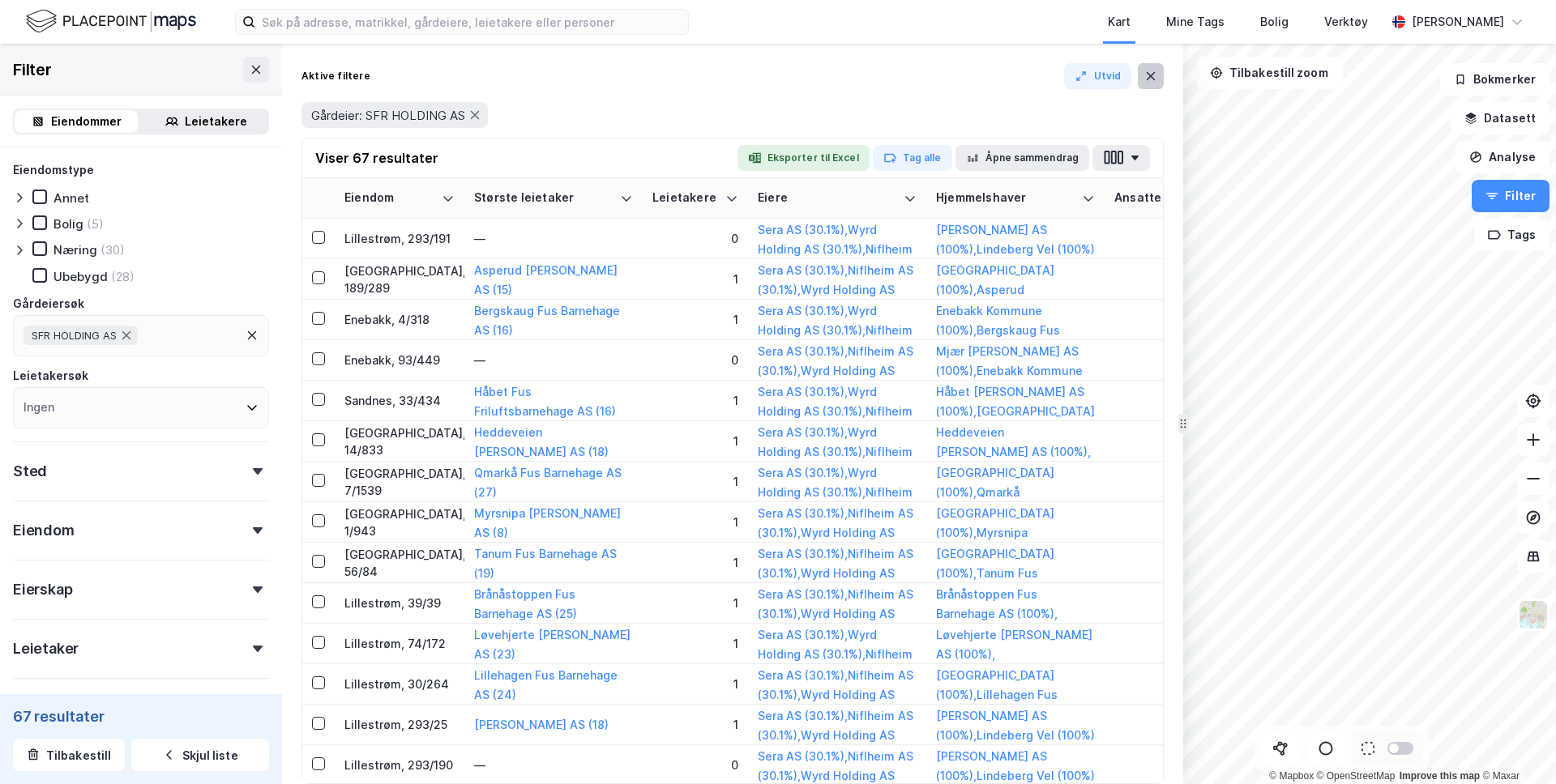
click at [1152, 76] on icon at bounding box center [1151, 75] width 13 height 13
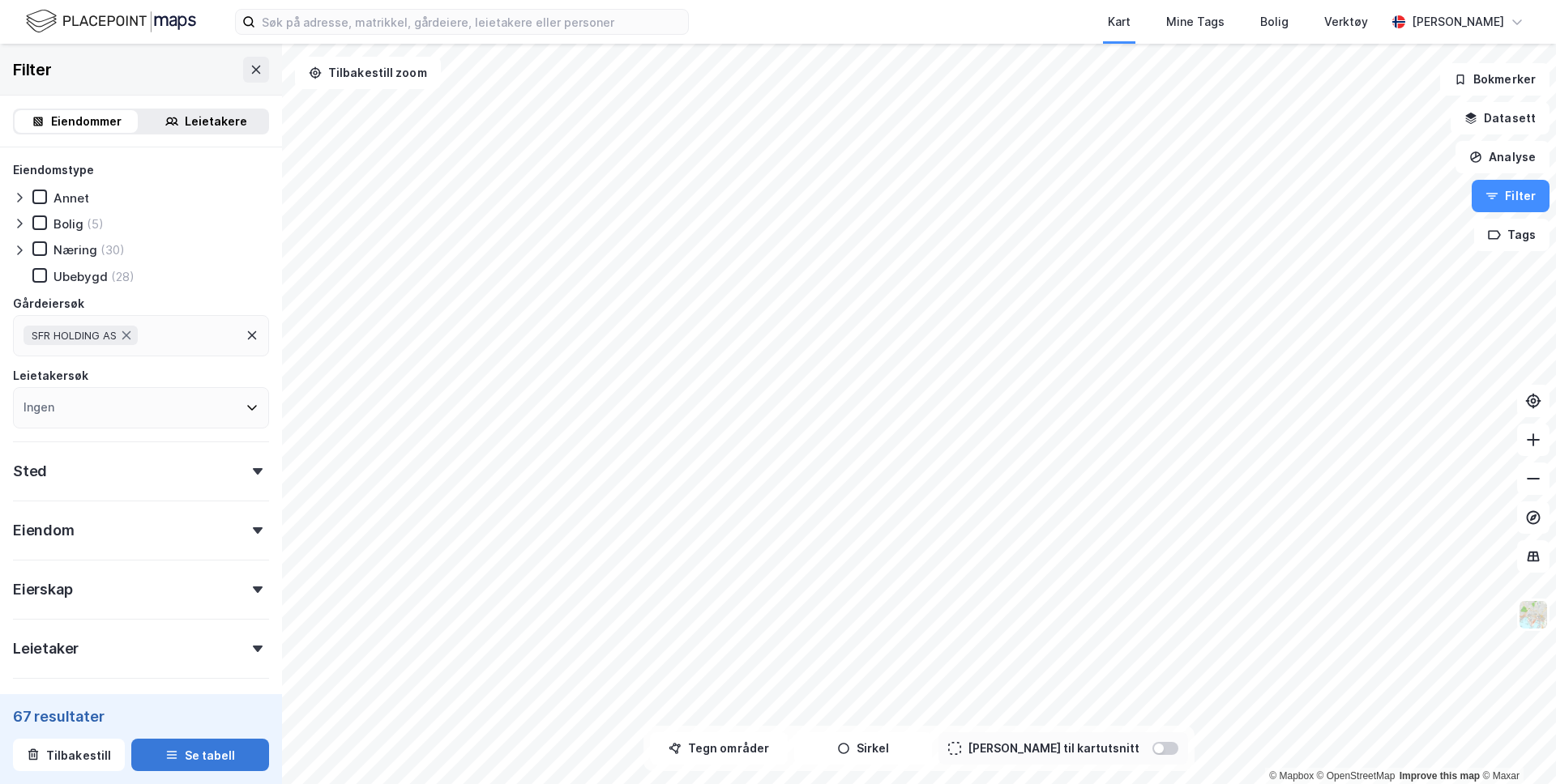
click at [235, 759] on button "Se tabell" at bounding box center [200, 755] width 138 height 32
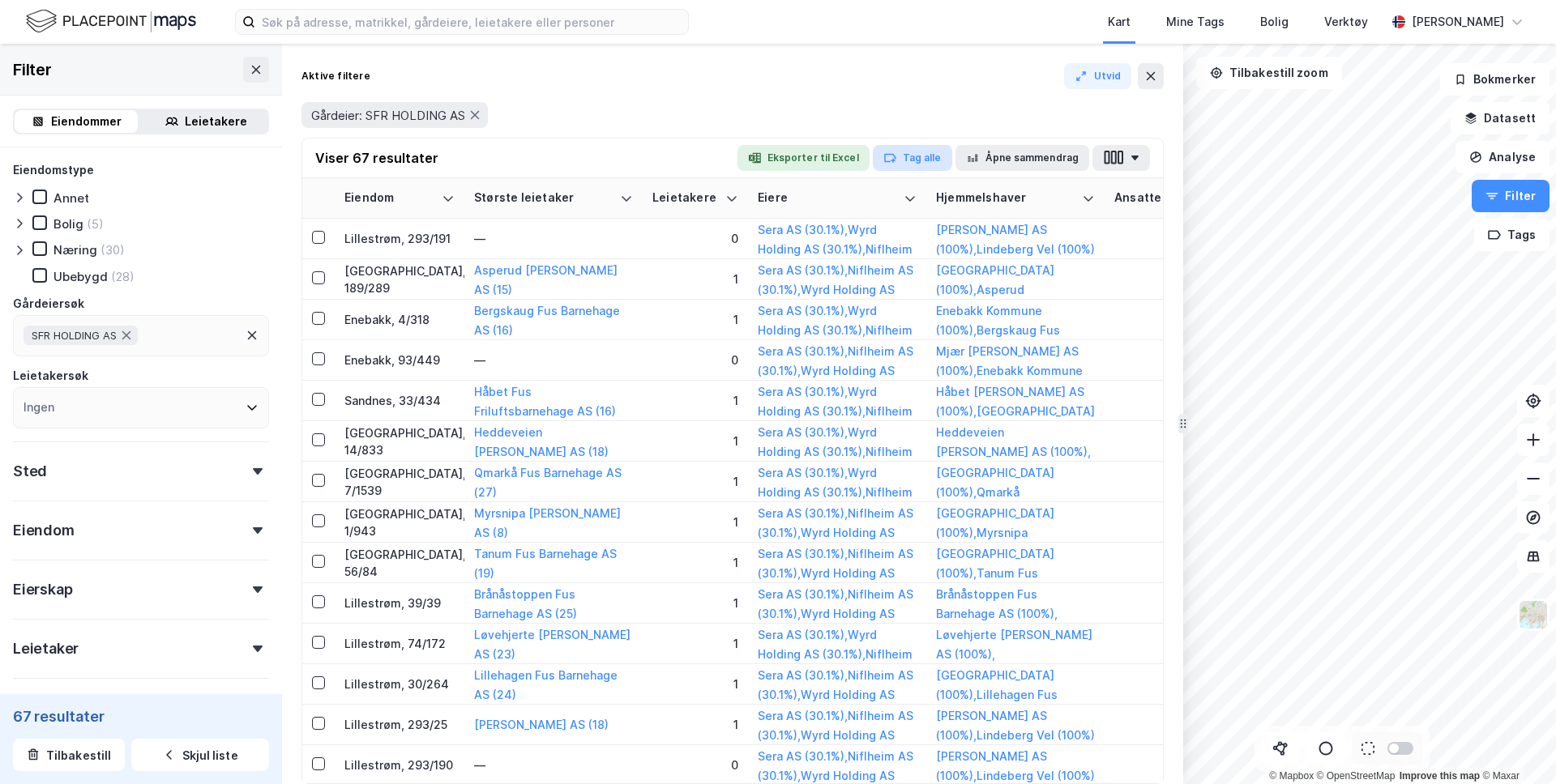
click at [904, 161] on button "Tag alle" at bounding box center [913, 158] width 80 height 26
click at [922, 215] on div "Objekt" at bounding box center [925, 219] width 38 height 19
click at [1180, 19] on div "Mine Tags" at bounding box center [1195, 22] width 58 height 19
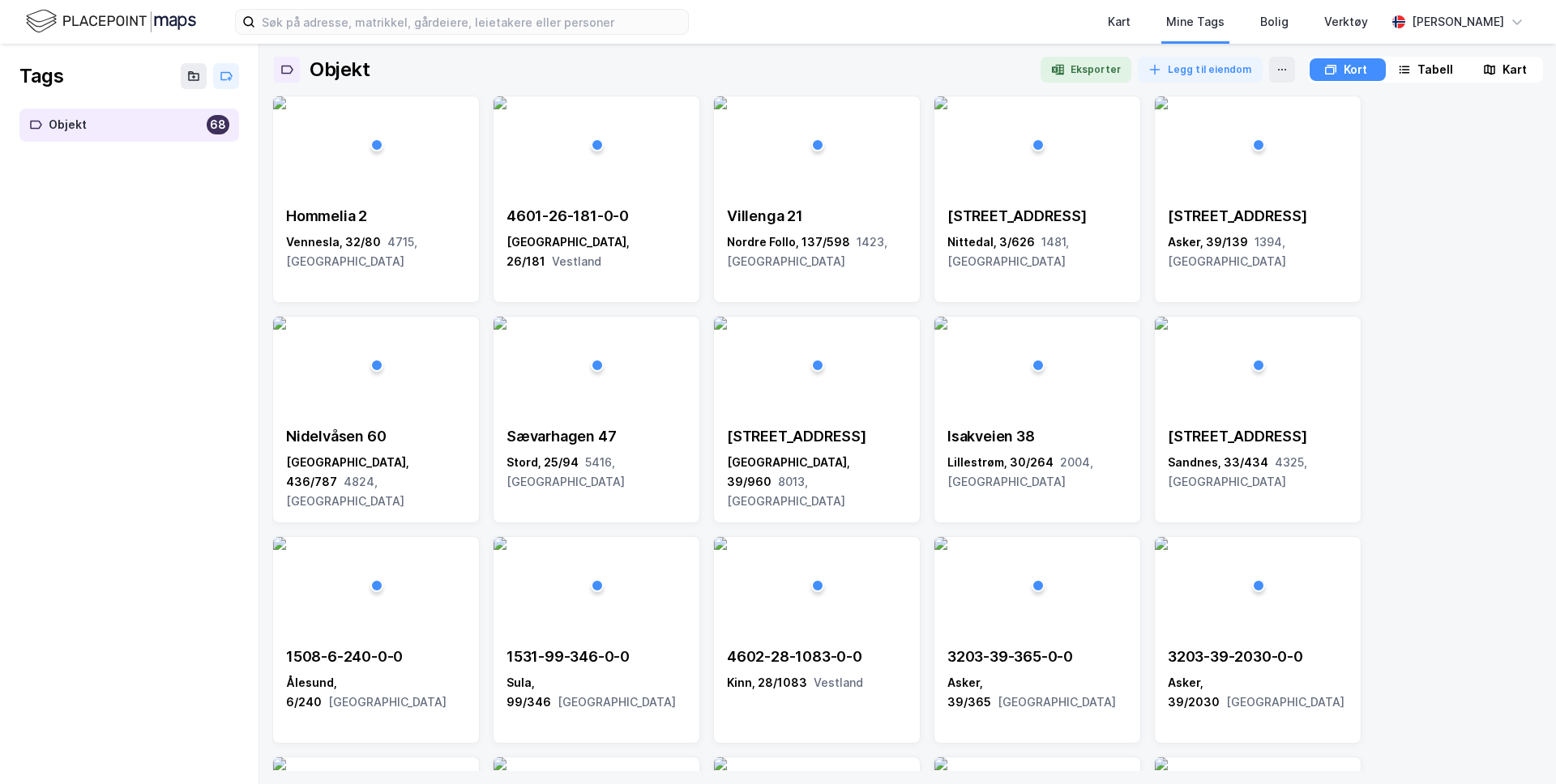
click at [133, 22] on img at bounding box center [111, 21] width 171 height 29
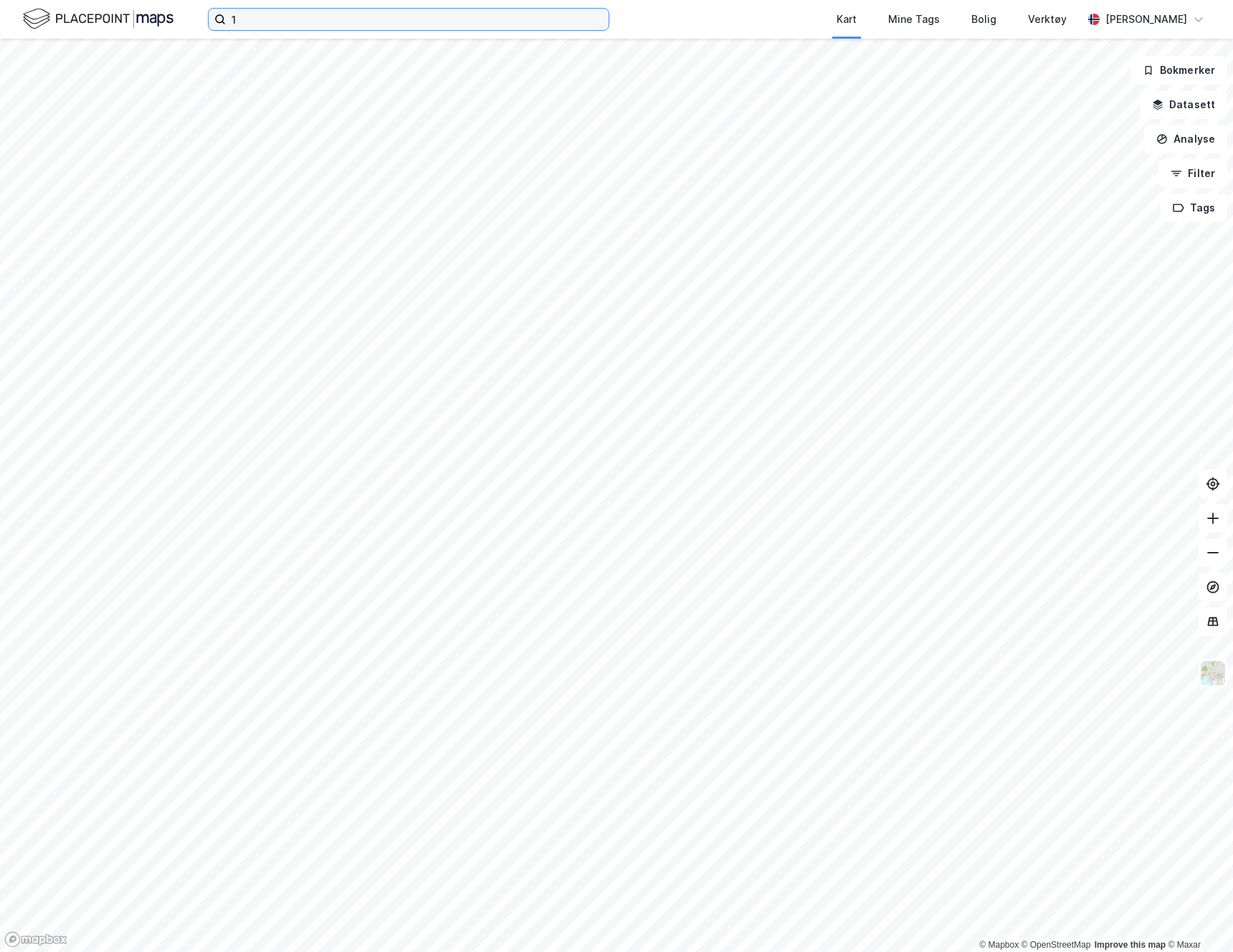
type input "1"
click at [599, 23] on icon at bounding box center [597, 19] width 8 height 8
click at [591, 23] on input "1" at bounding box center [408, 19] width 365 height 21
